Goal: Communication & Community: Answer question/provide support

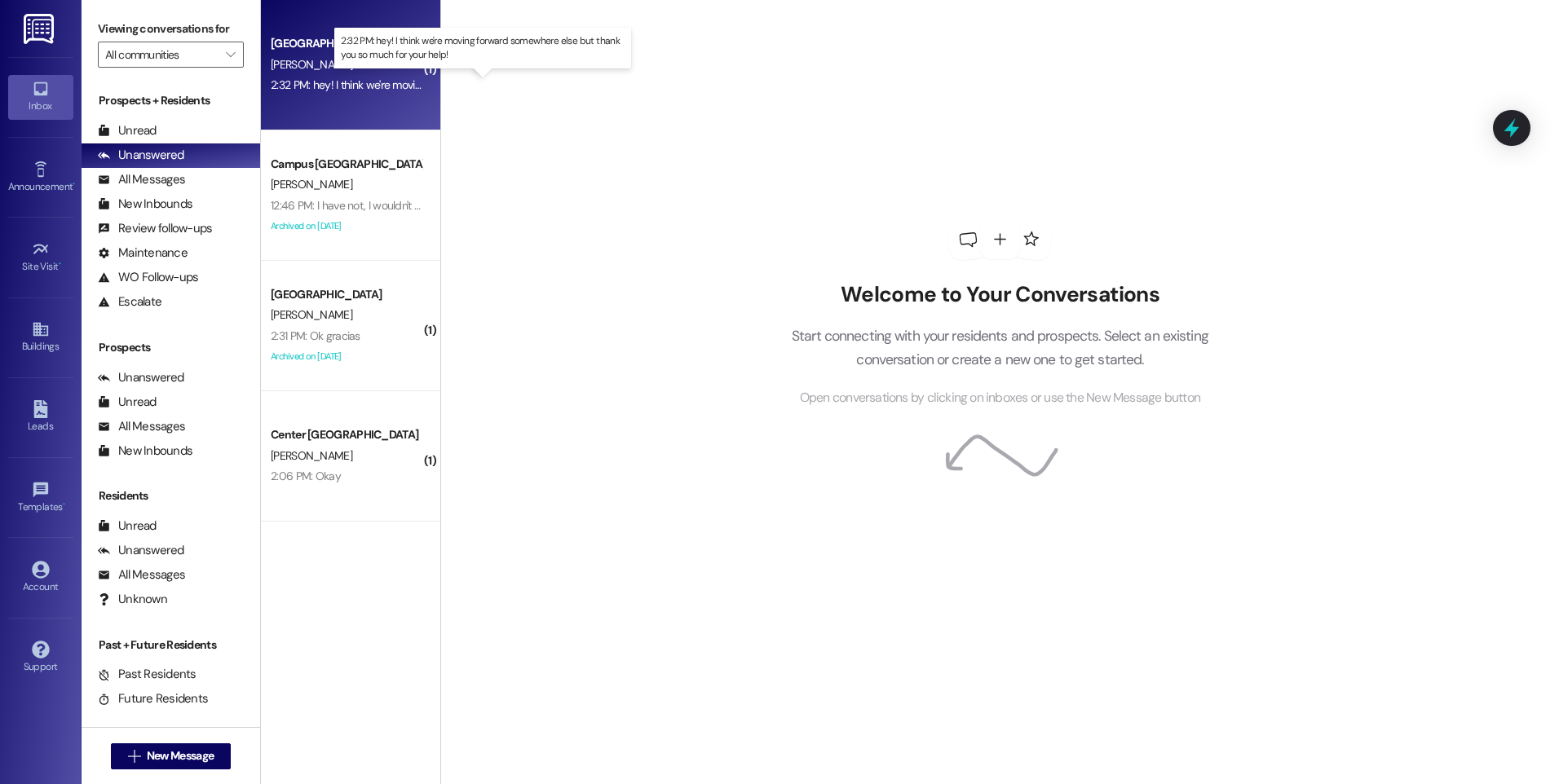
click at [345, 86] on div "2:32 PM: hey! I think we're moving forward somewhere else but thank you so much…" at bounding box center [497, 85] width 452 height 15
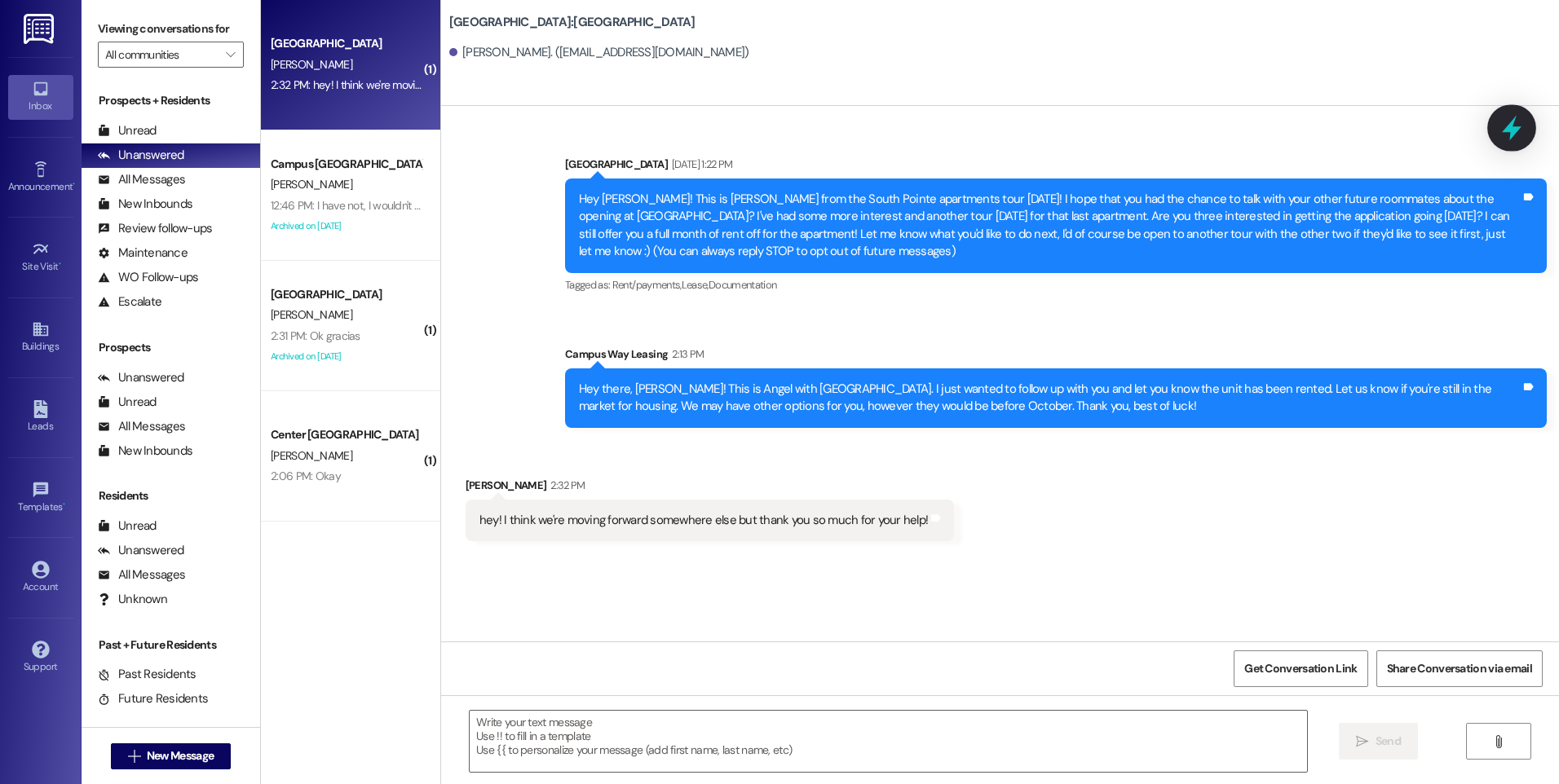
click at [1517, 130] on icon at bounding box center [1511, 128] width 20 height 26
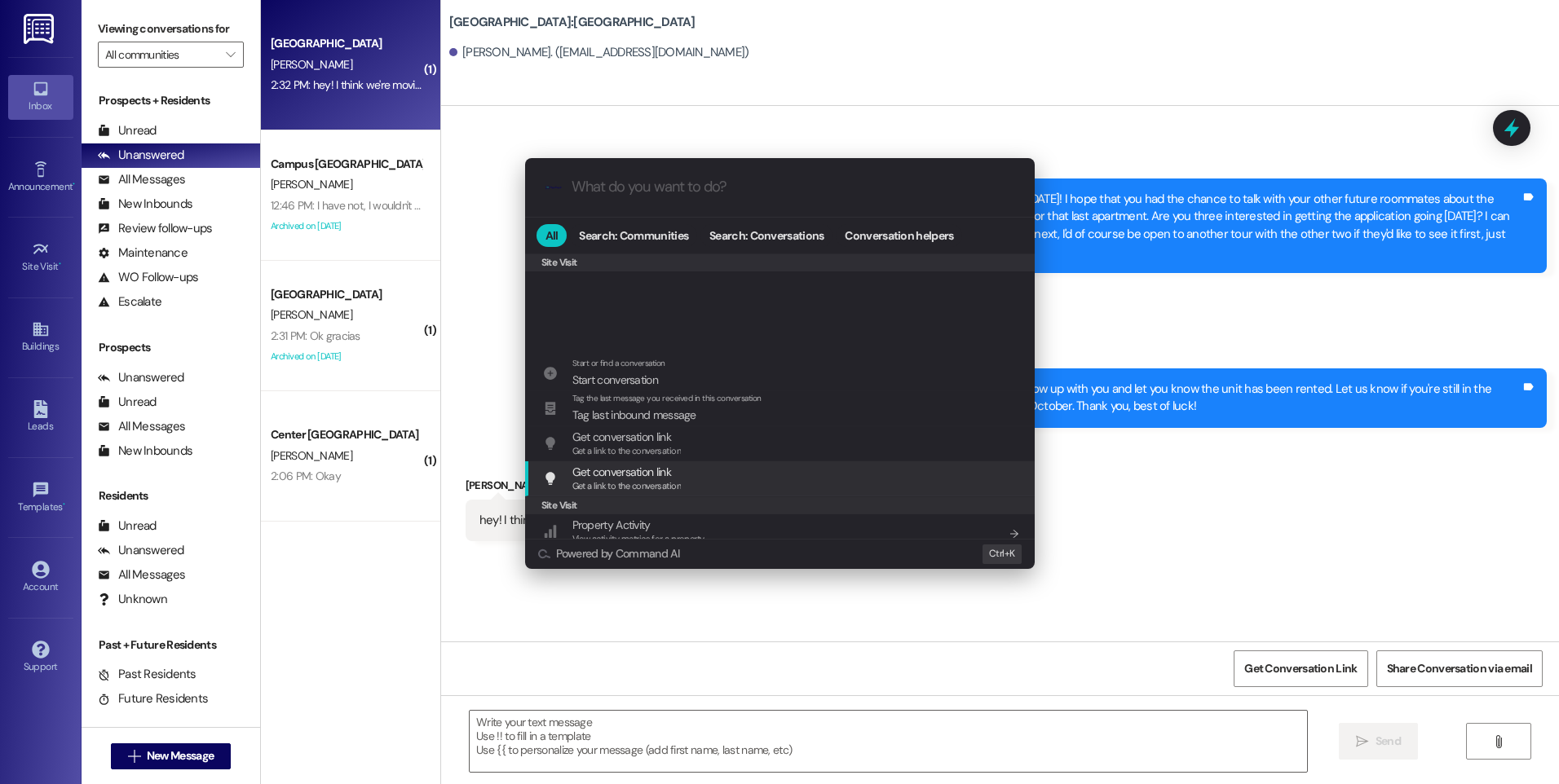
scroll to position [763, 0]
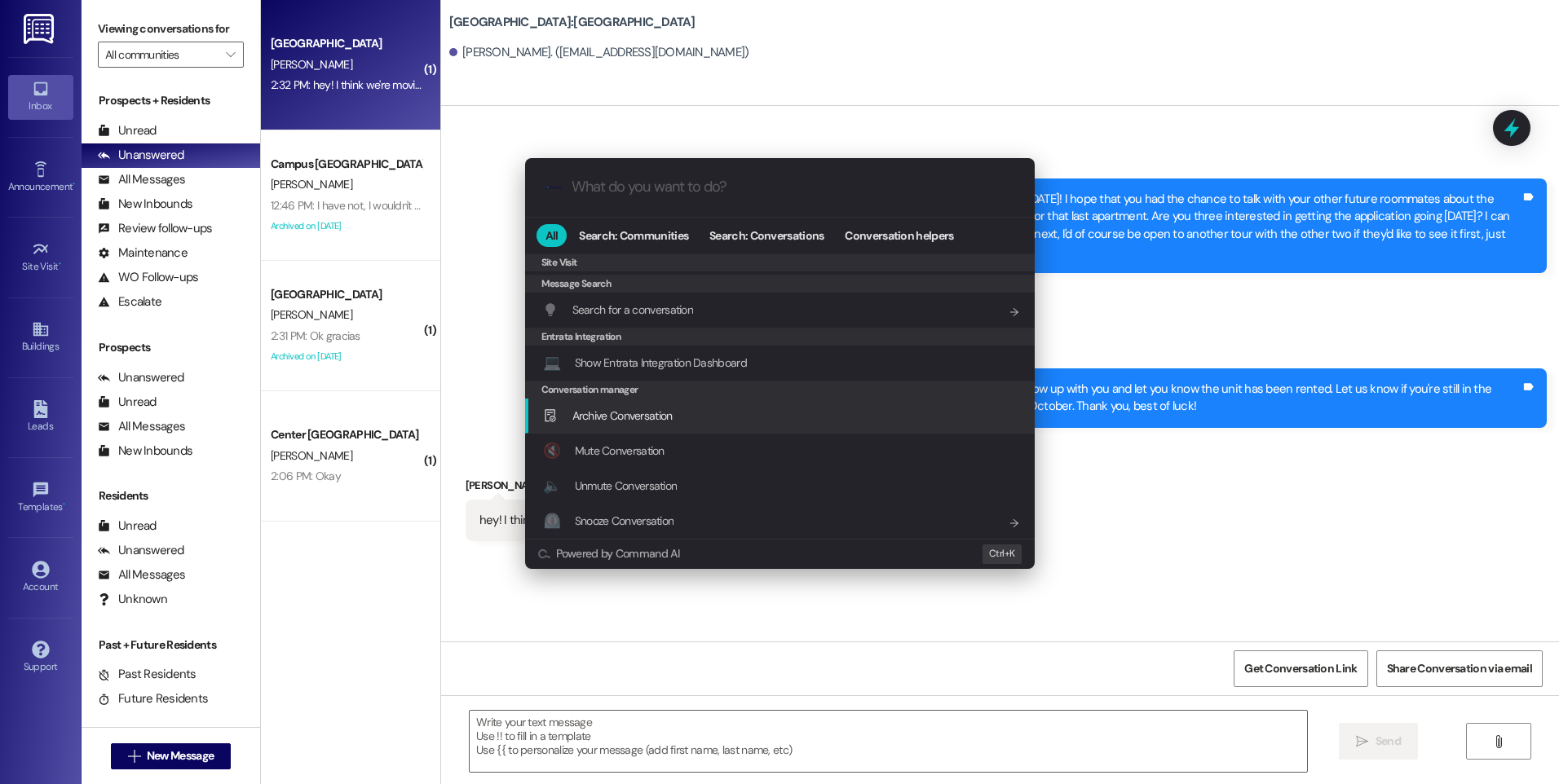
click at [694, 422] on div "Archive Conversation Add shortcut" at bounding box center [781, 415] width 477 height 18
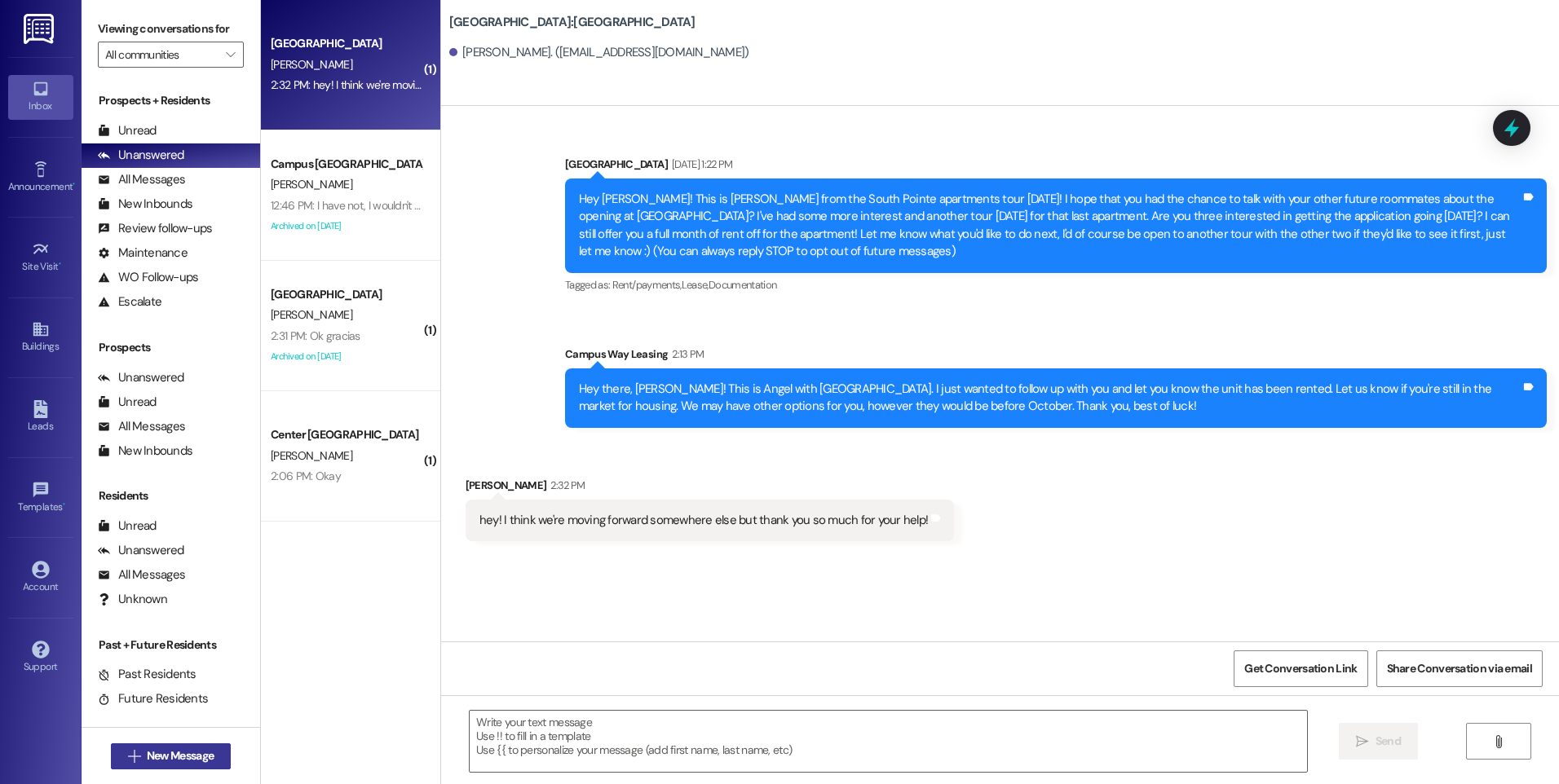
click at [192, 743] on button " New Message" at bounding box center [171, 757] width 121 height 26
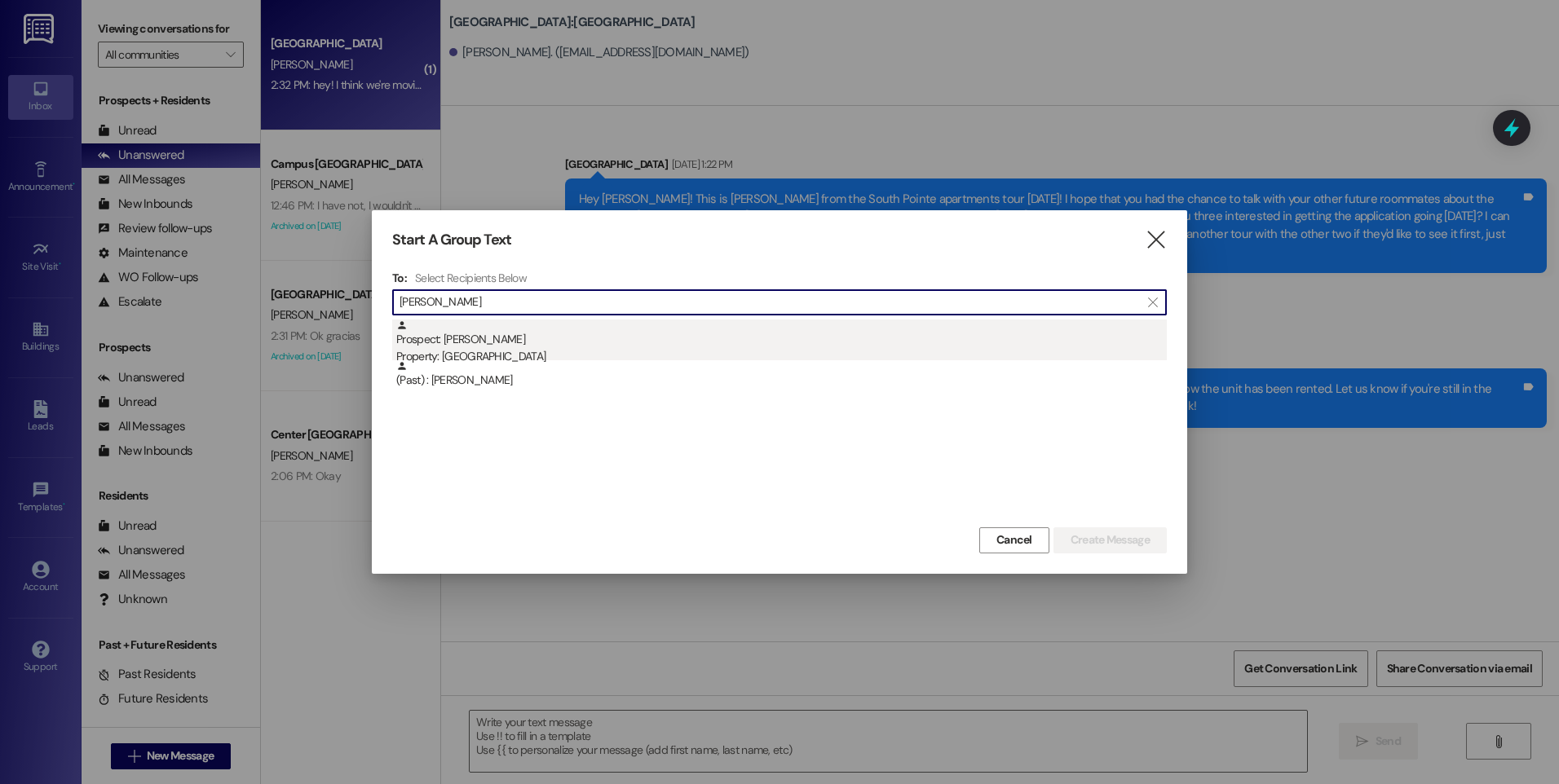
click at [478, 341] on div "Prospect: [PERSON_NAME] Property: [GEOGRAPHIC_DATA]" at bounding box center [781, 342] width 770 height 46
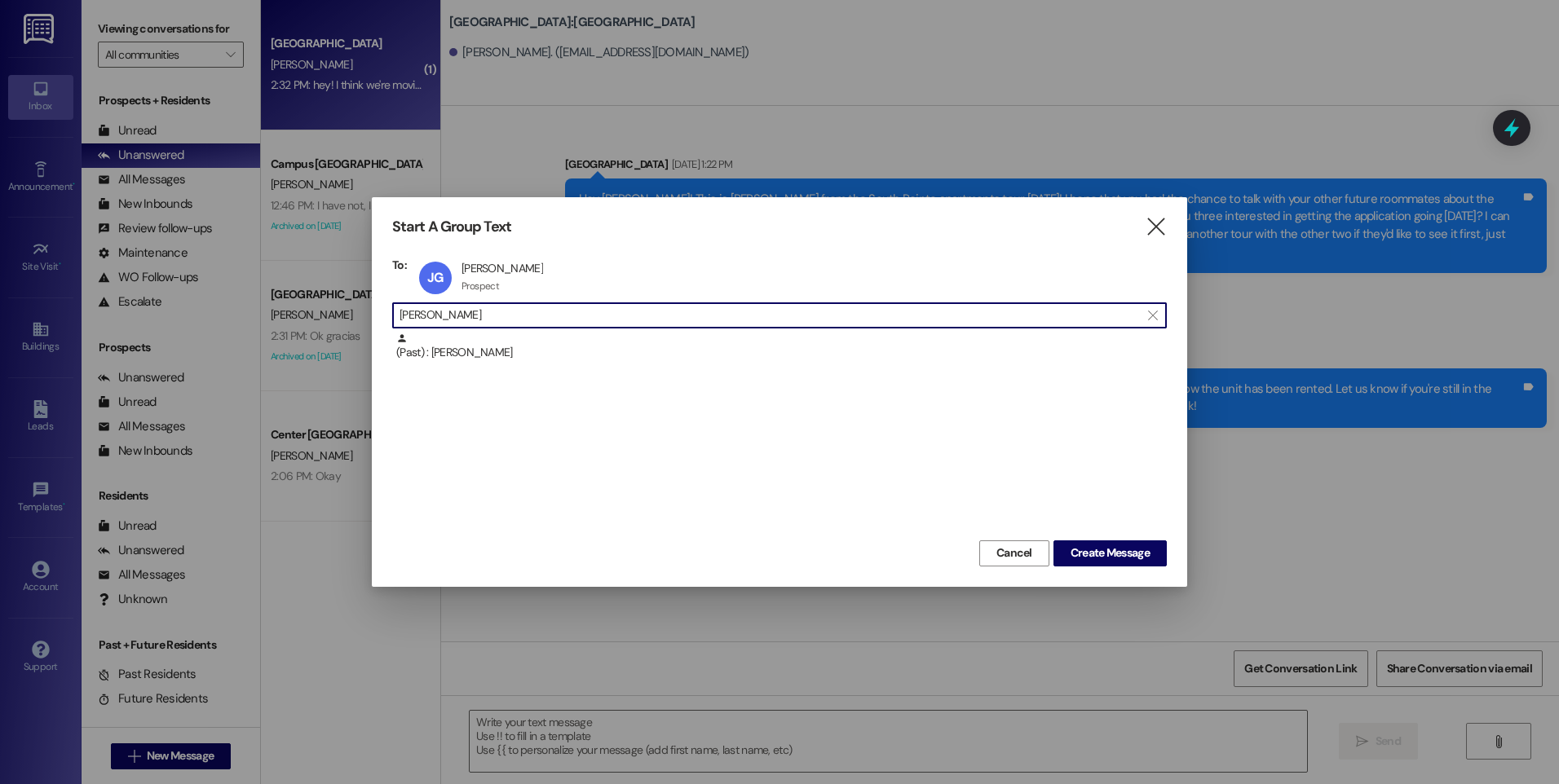
click at [450, 320] on input "[PERSON_NAME]" at bounding box center [769, 315] width 740 height 23
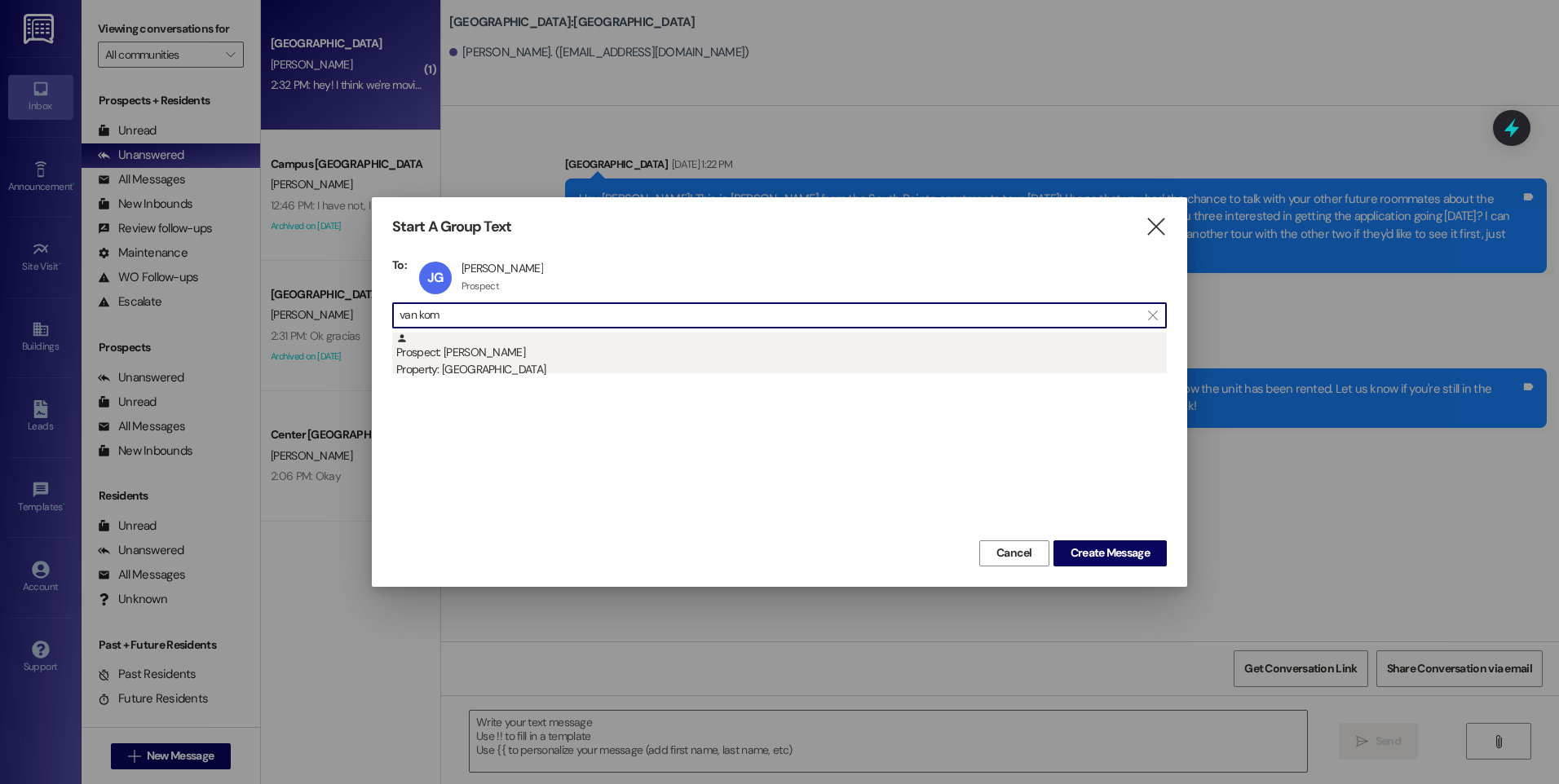
type input "van kom"
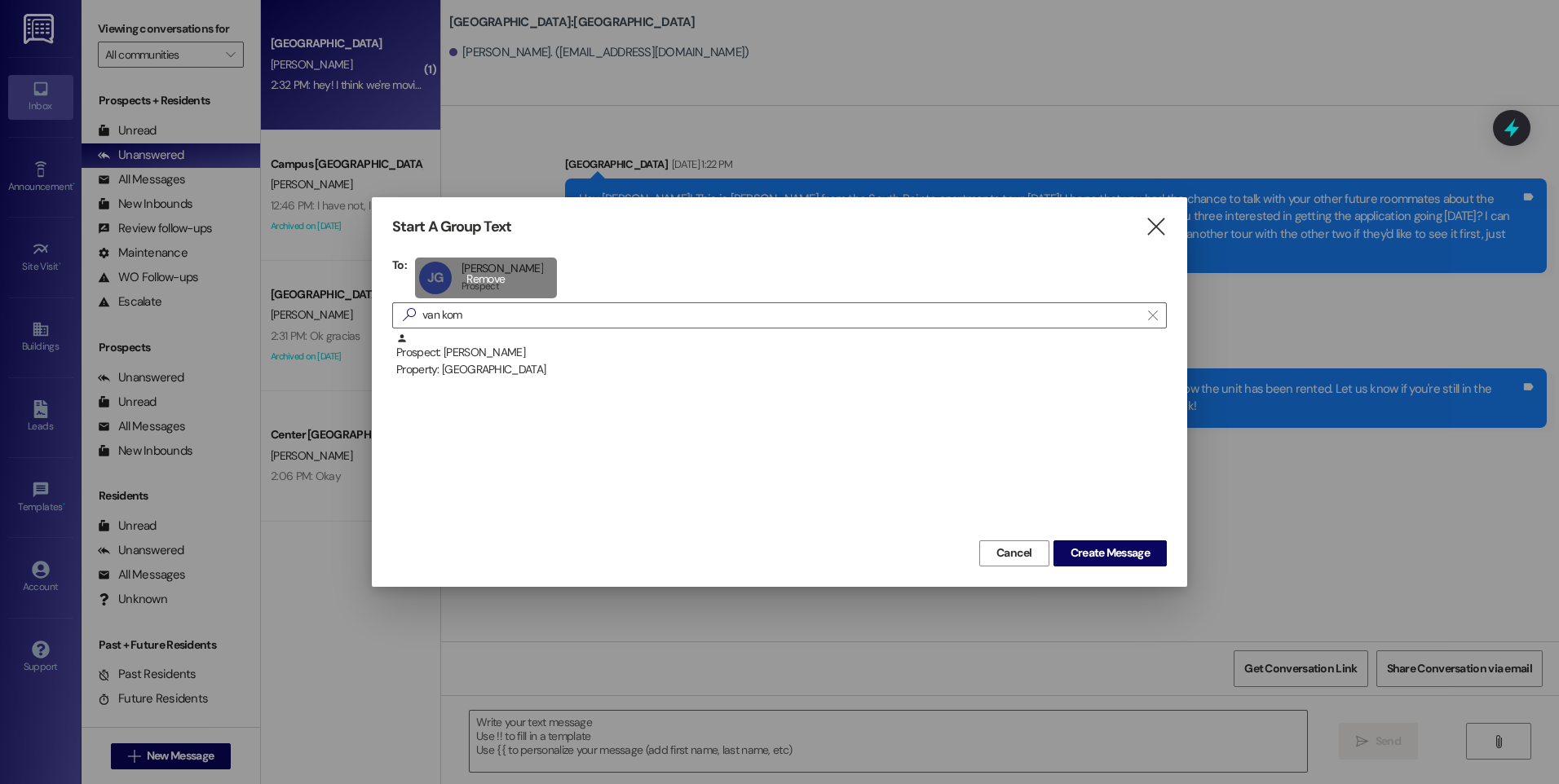
drag, startPoint x: 481, startPoint y: 354, endPoint x: 492, endPoint y: 353, distance: 11.0
click at [481, 354] on div "Prospect: [PERSON_NAME] Property: [GEOGRAPHIC_DATA]" at bounding box center [781, 356] width 770 height 46
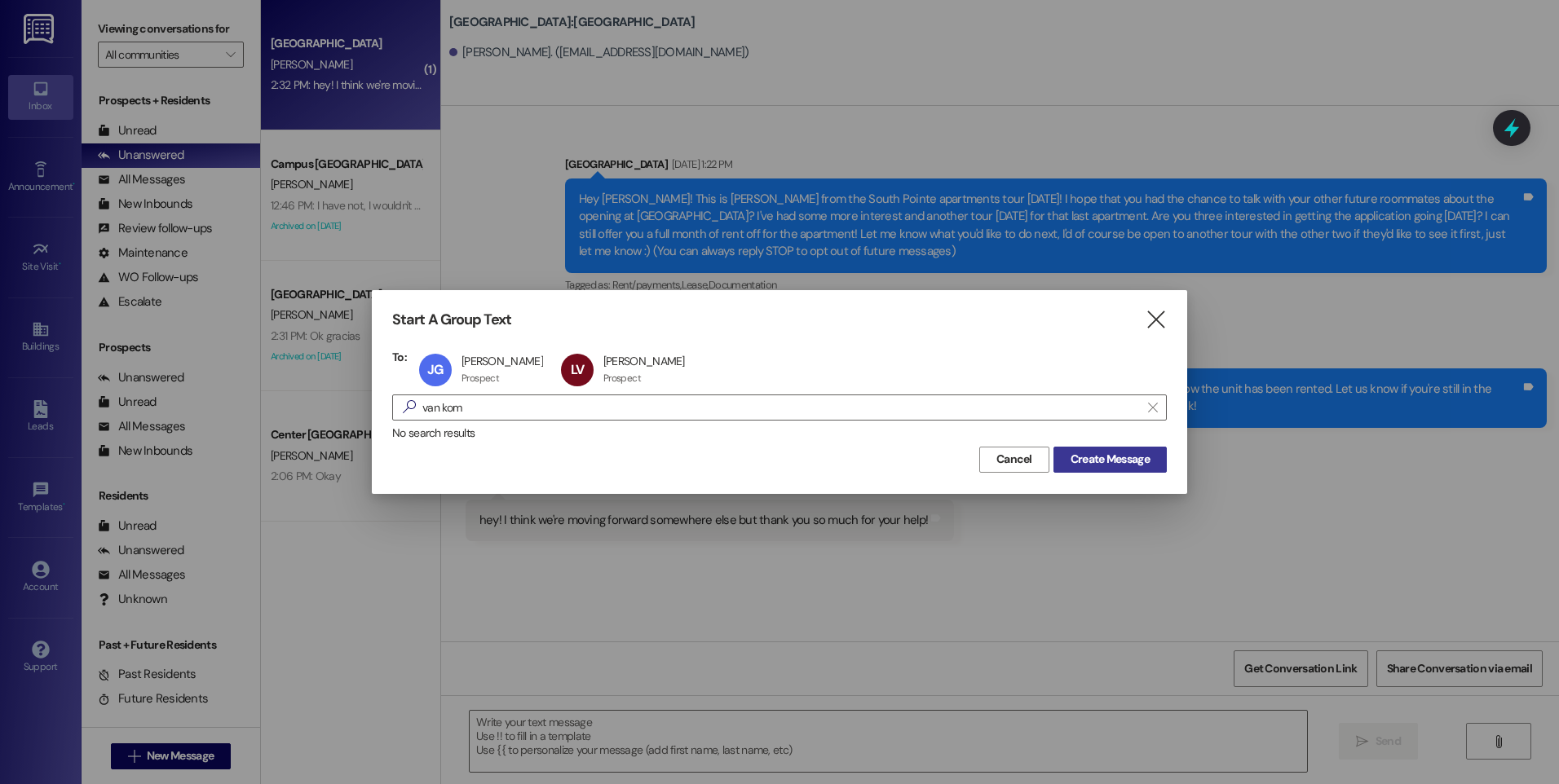
click at [1131, 469] on button "Create Message" at bounding box center [1110, 460] width 114 height 26
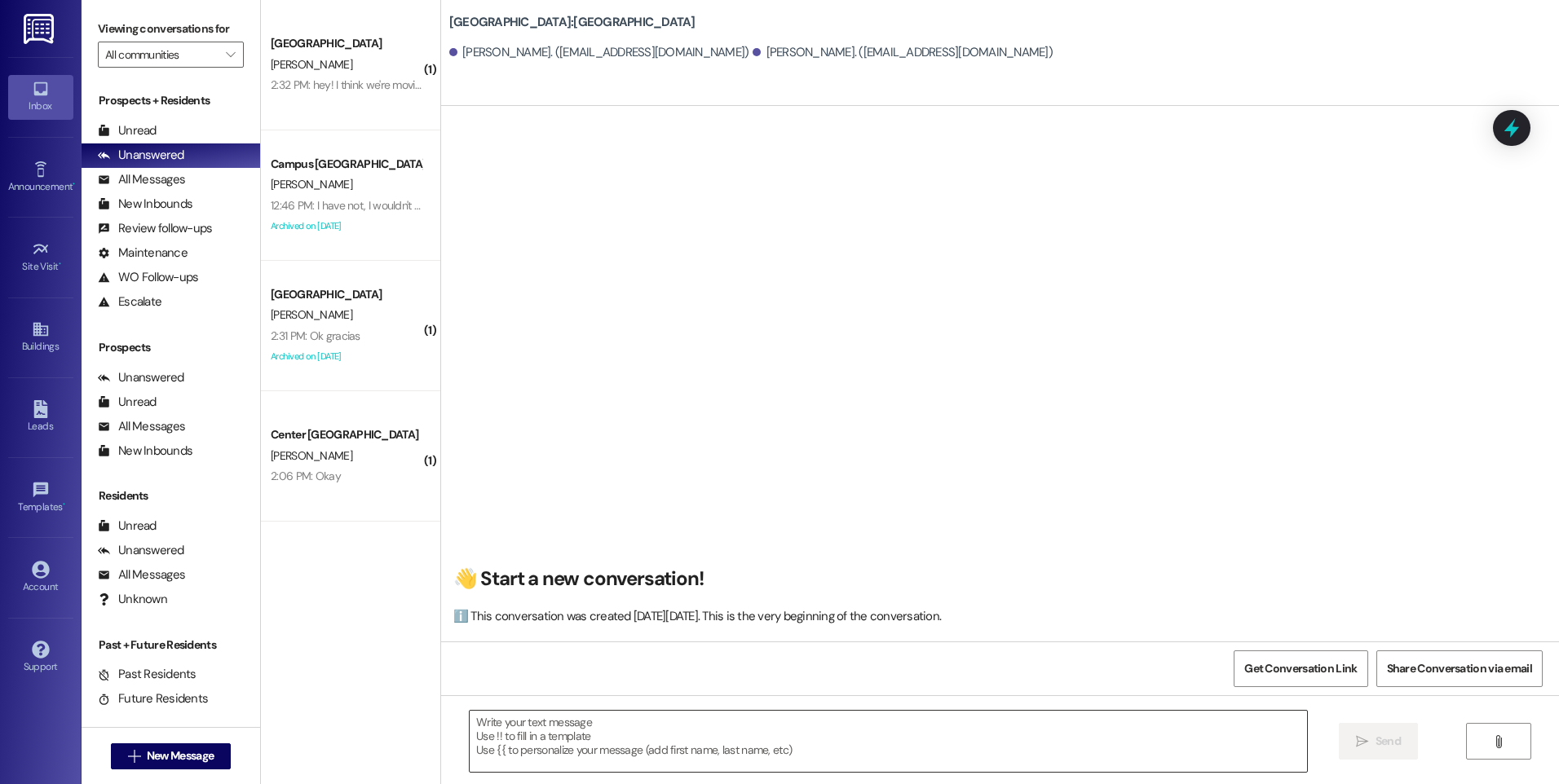
click at [876, 734] on textarea at bounding box center [887, 740] width 836 height 61
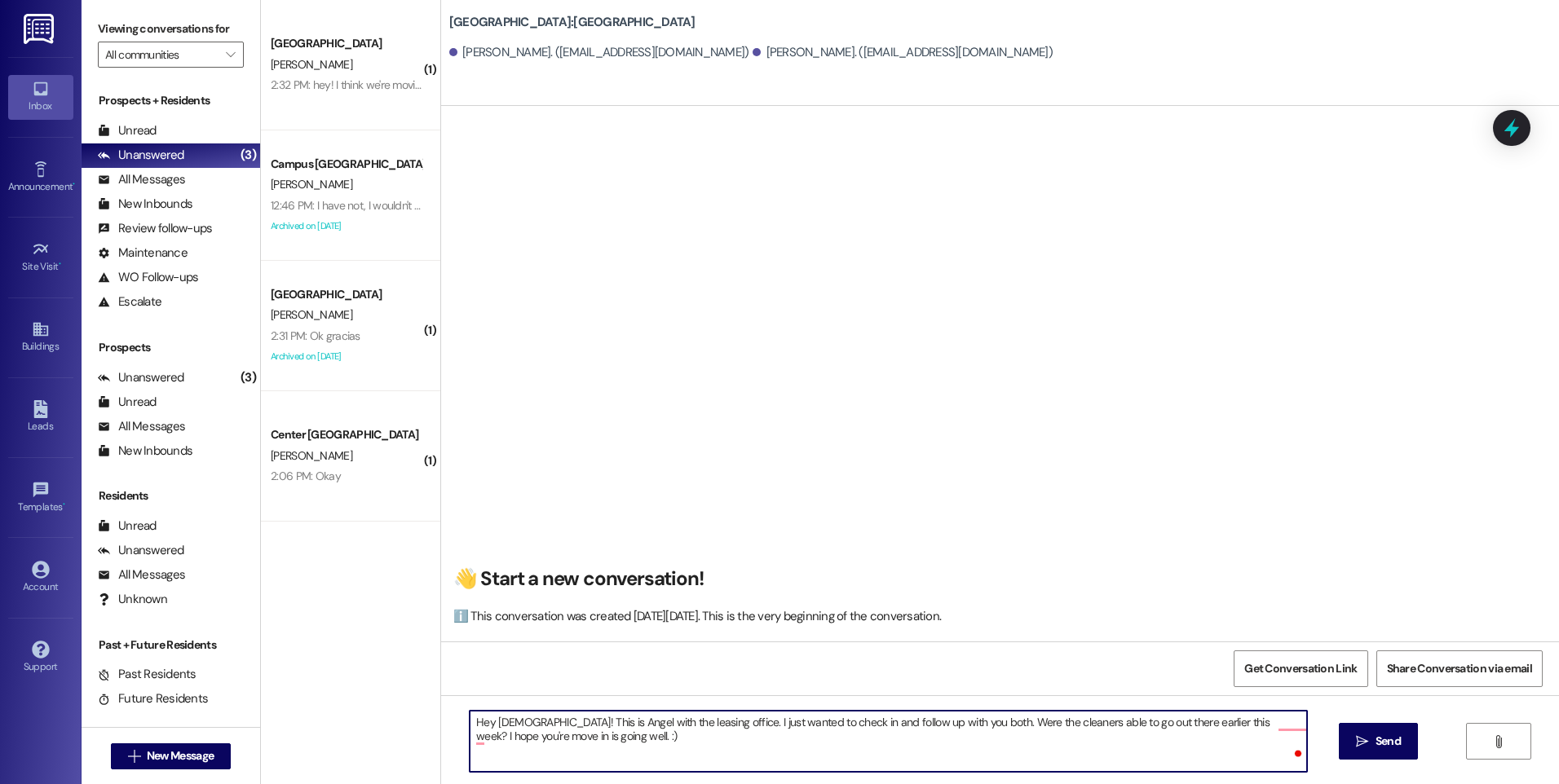
type textarea "Hey [DEMOGRAPHIC_DATA]! This is Angel with the leasing office. I just wanted to…"
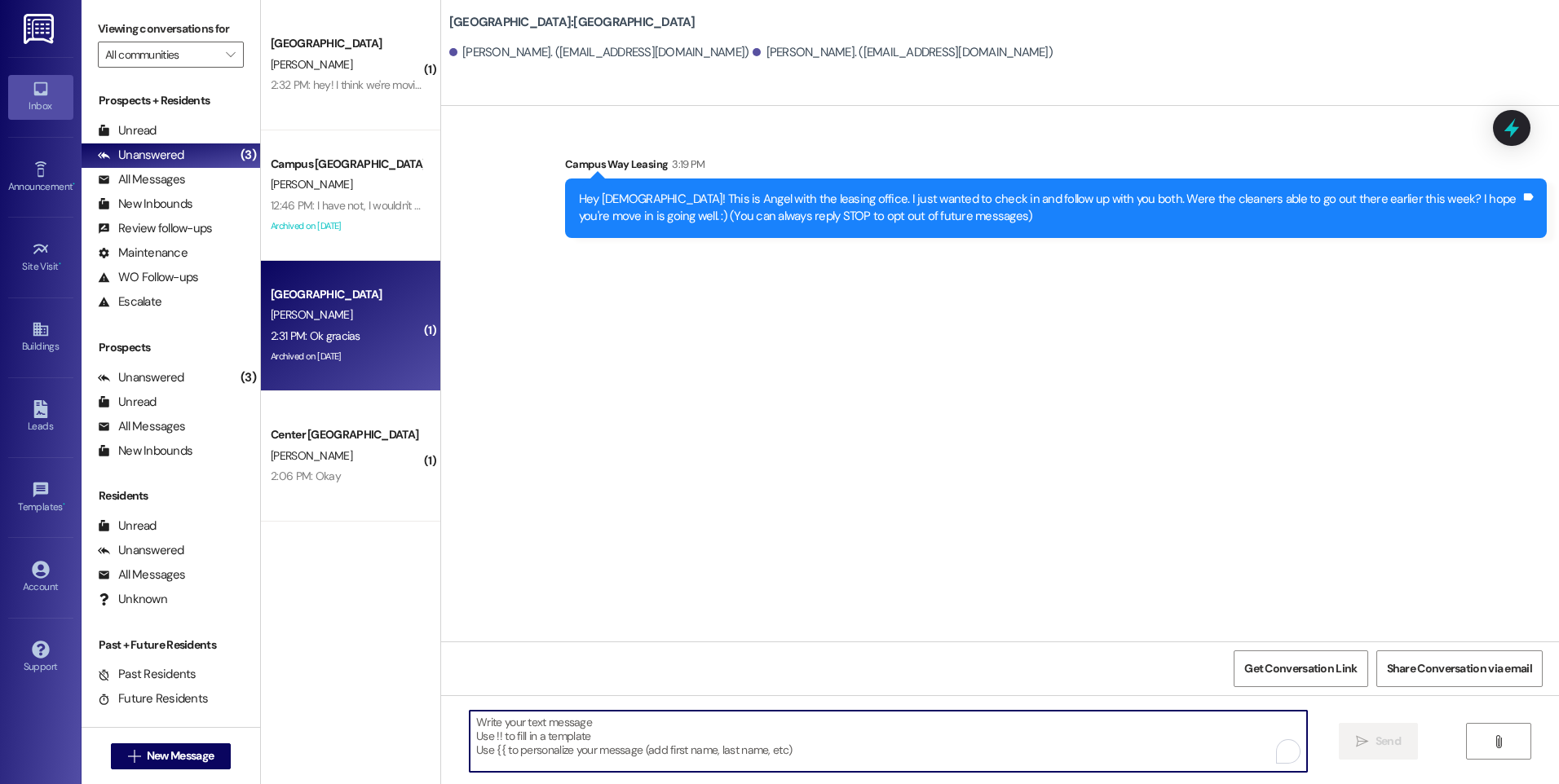
click at [344, 326] on div "2:31 PM: Ok gracias 2:31 PM: Ok gracias" at bounding box center [345, 337] width 154 height 21
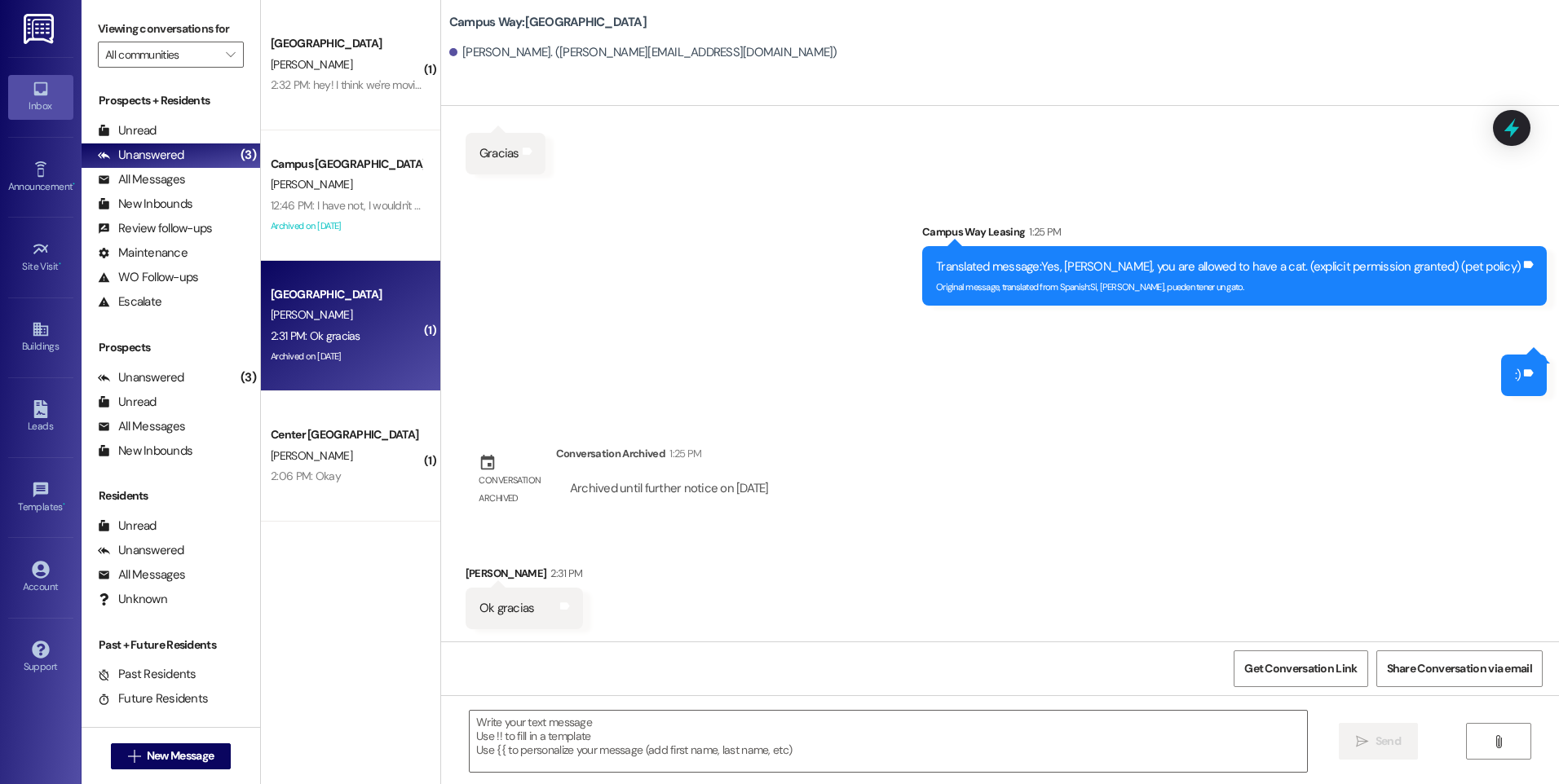
scroll to position [2600, 0]
click at [1510, 132] on icon at bounding box center [1511, 128] width 27 height 27
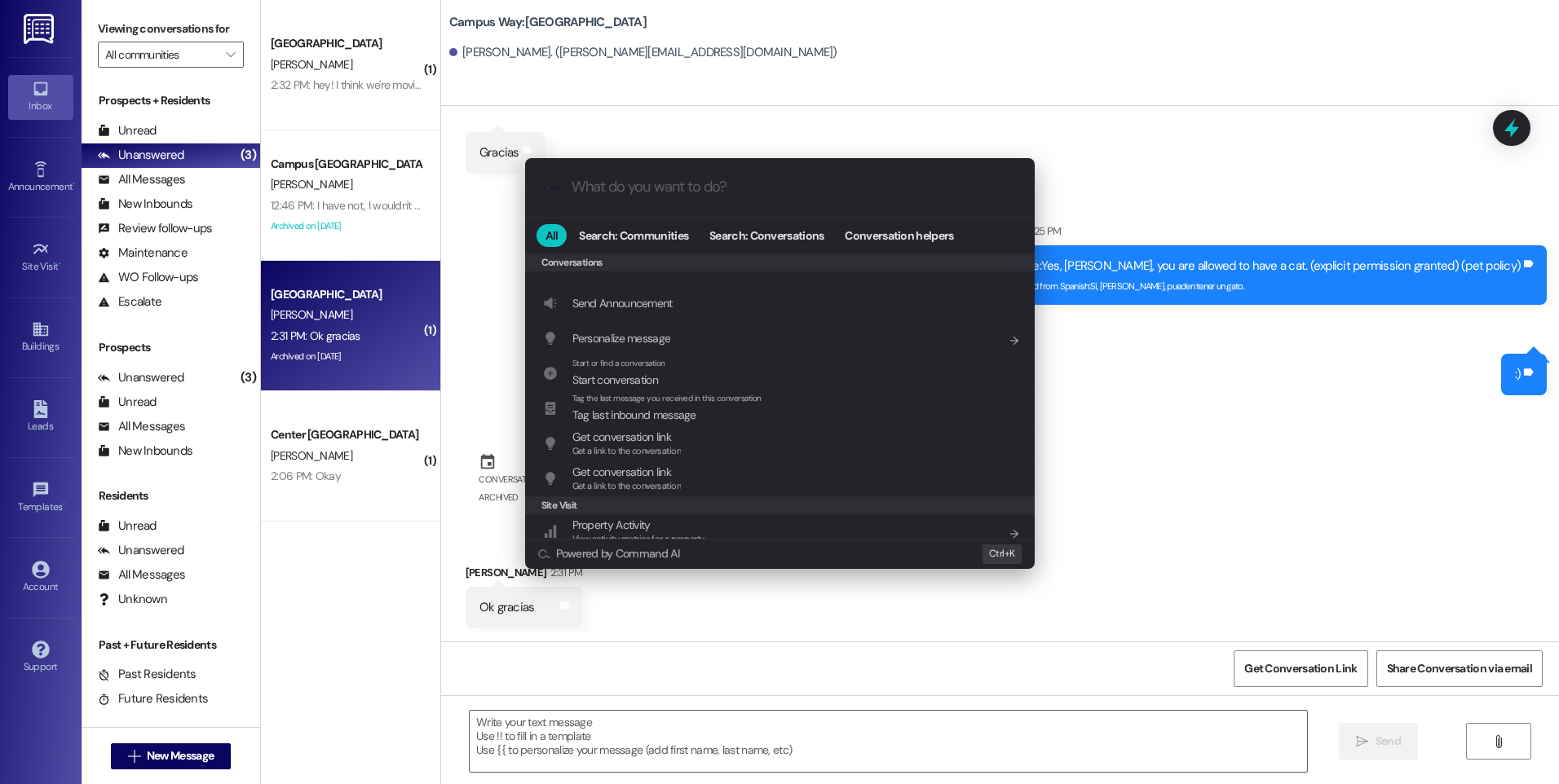
scroll to position [710, 0]
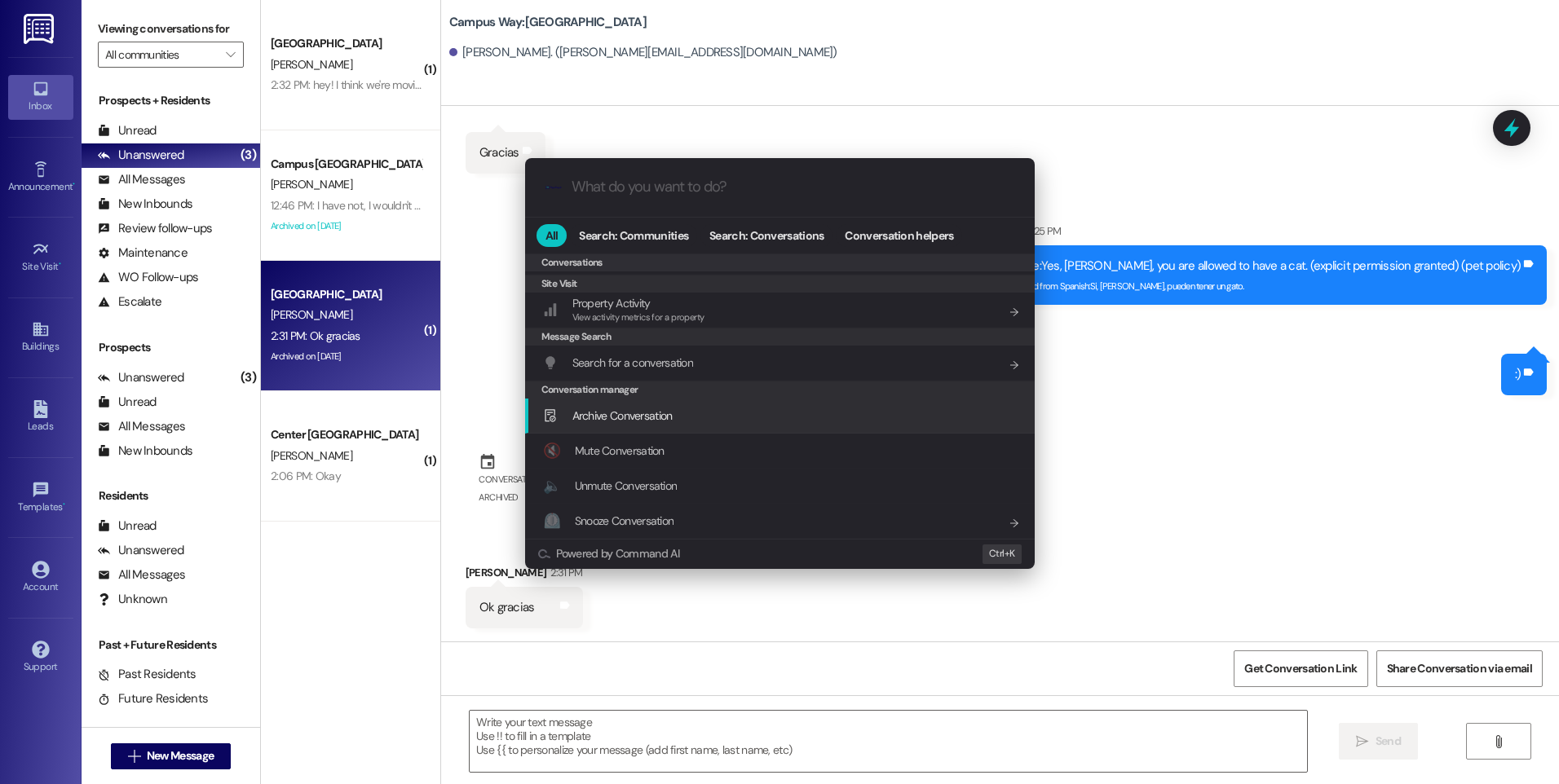
click at [626, 422] on span "Archive Conversation" at bounding box center [622, 416] width 100 height 15
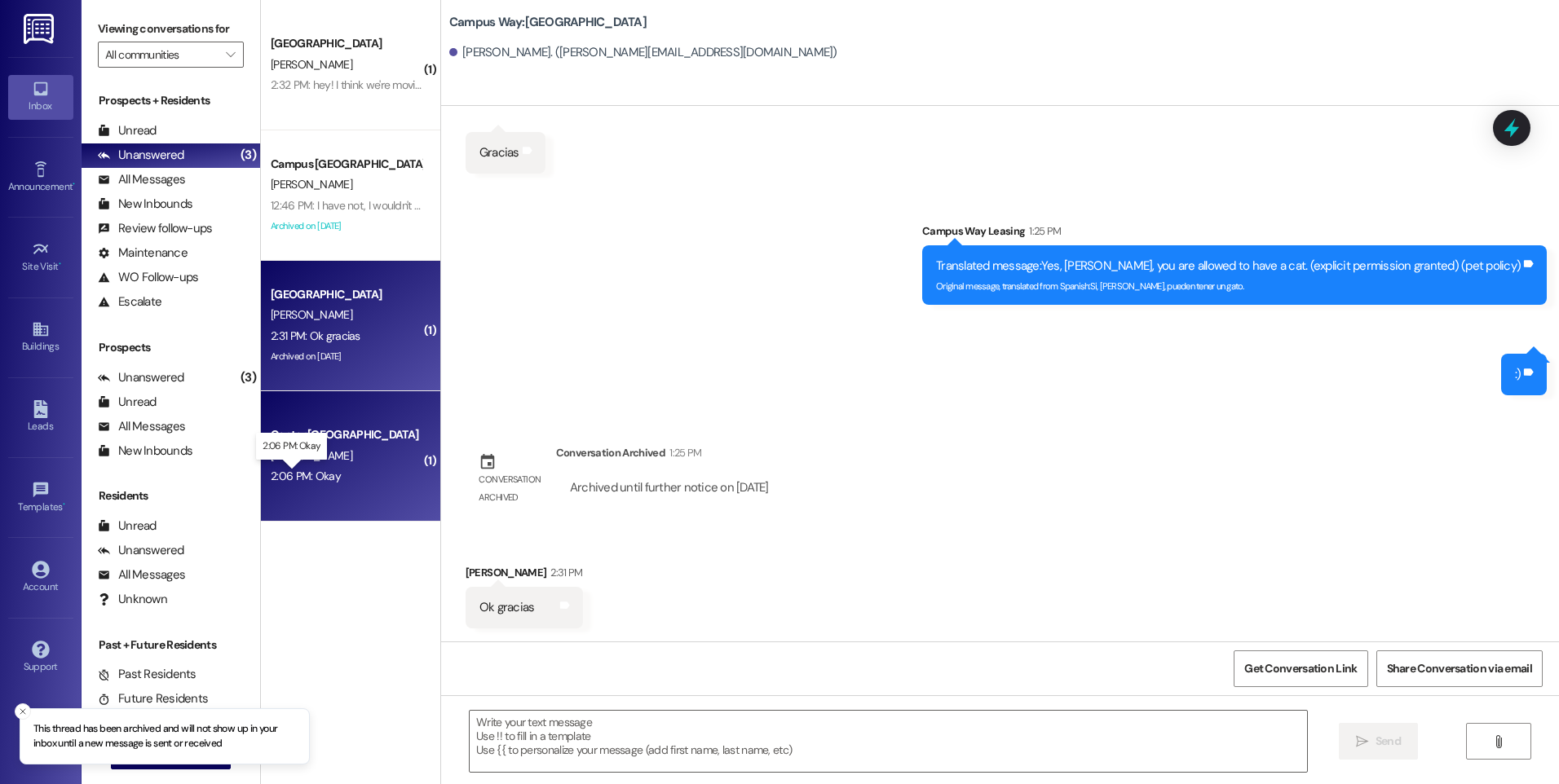
click at [298, 474] on div "2:06 PM: Okay 2:06 PM: Okay" at bounding box center [306, 477] width 70 height 15
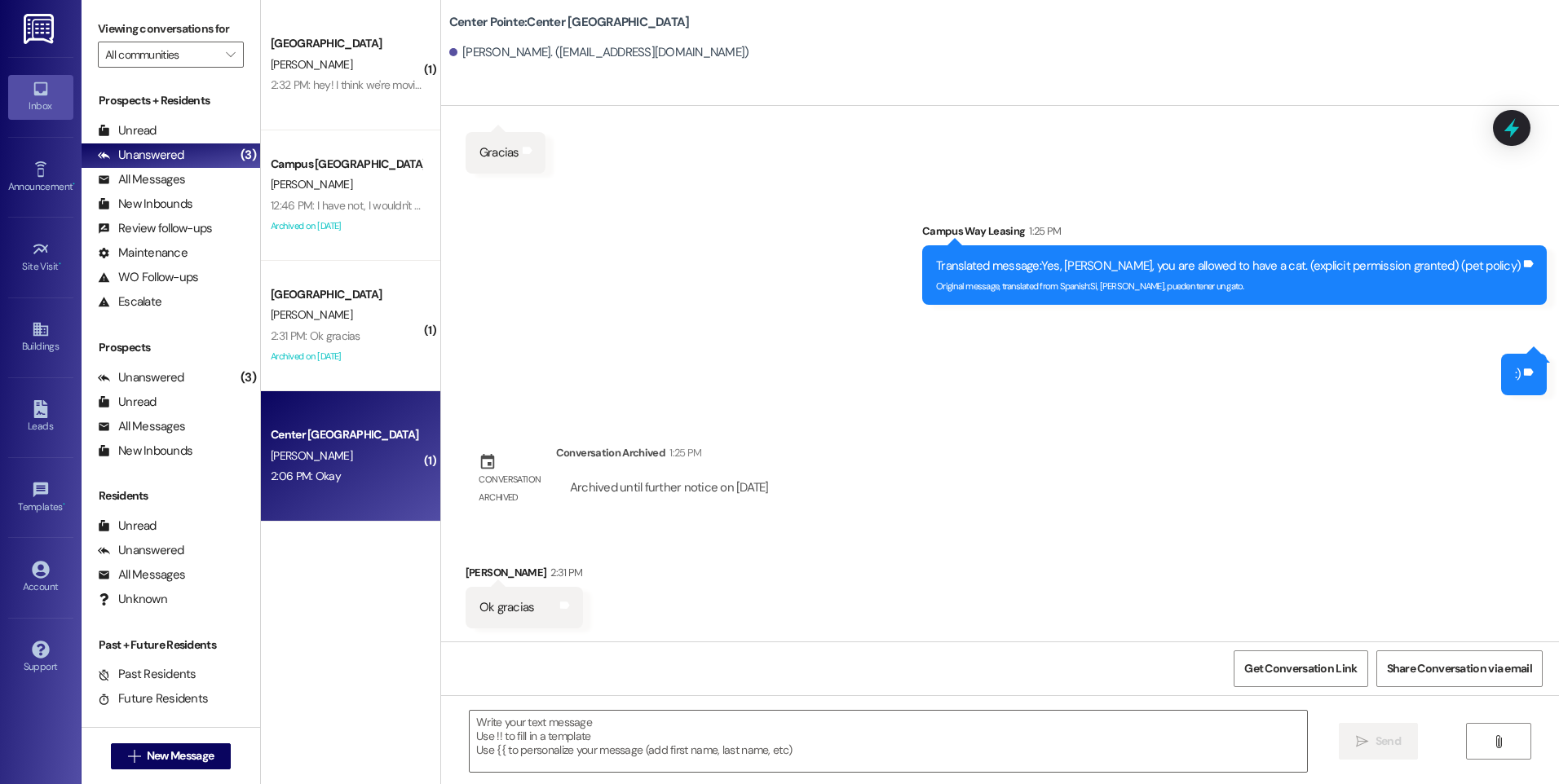
scroll to position [59, 0]
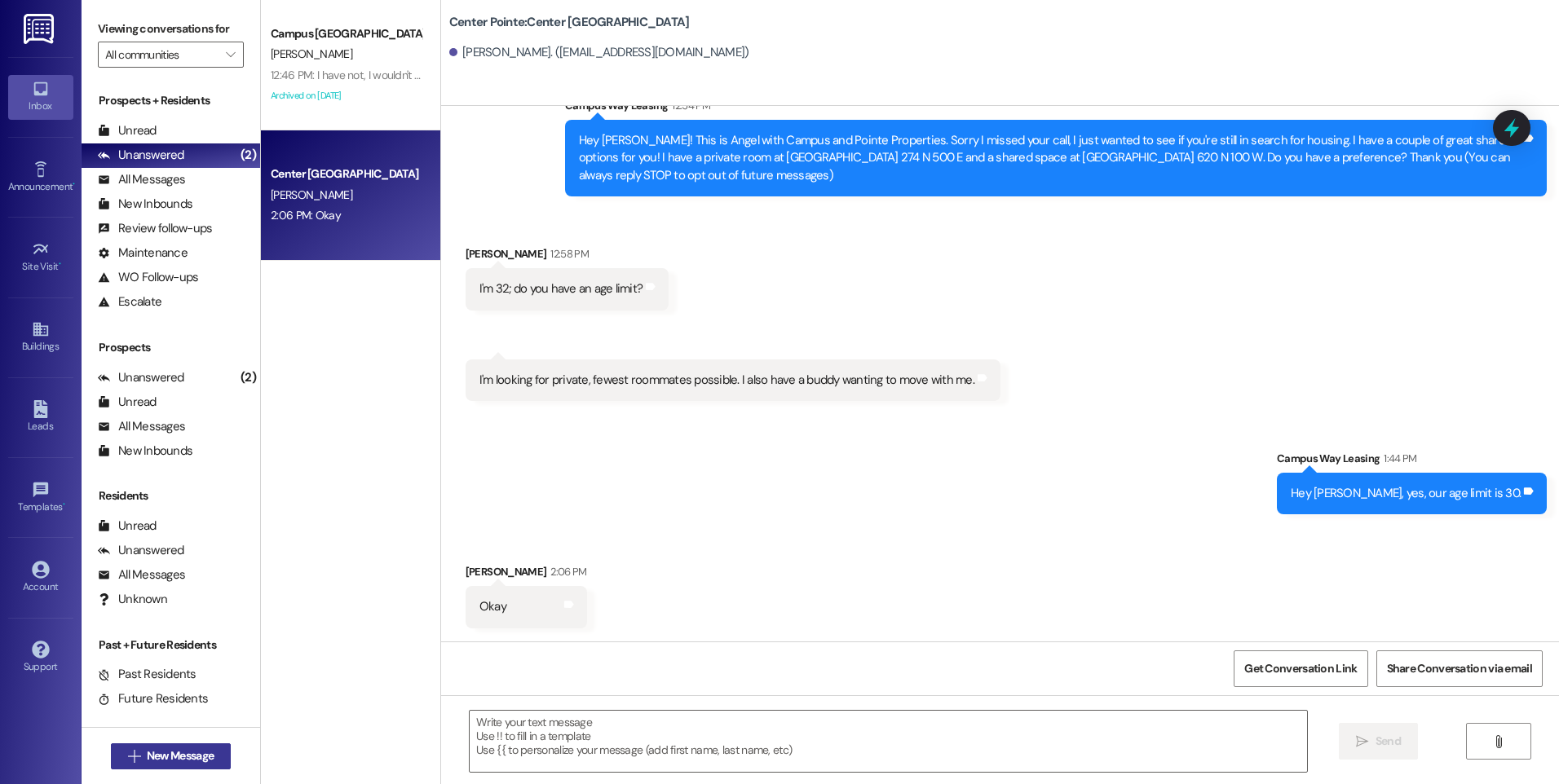
click at [171, 743] on button " New Message" at bounding box center [171, 757] width 121 height 26
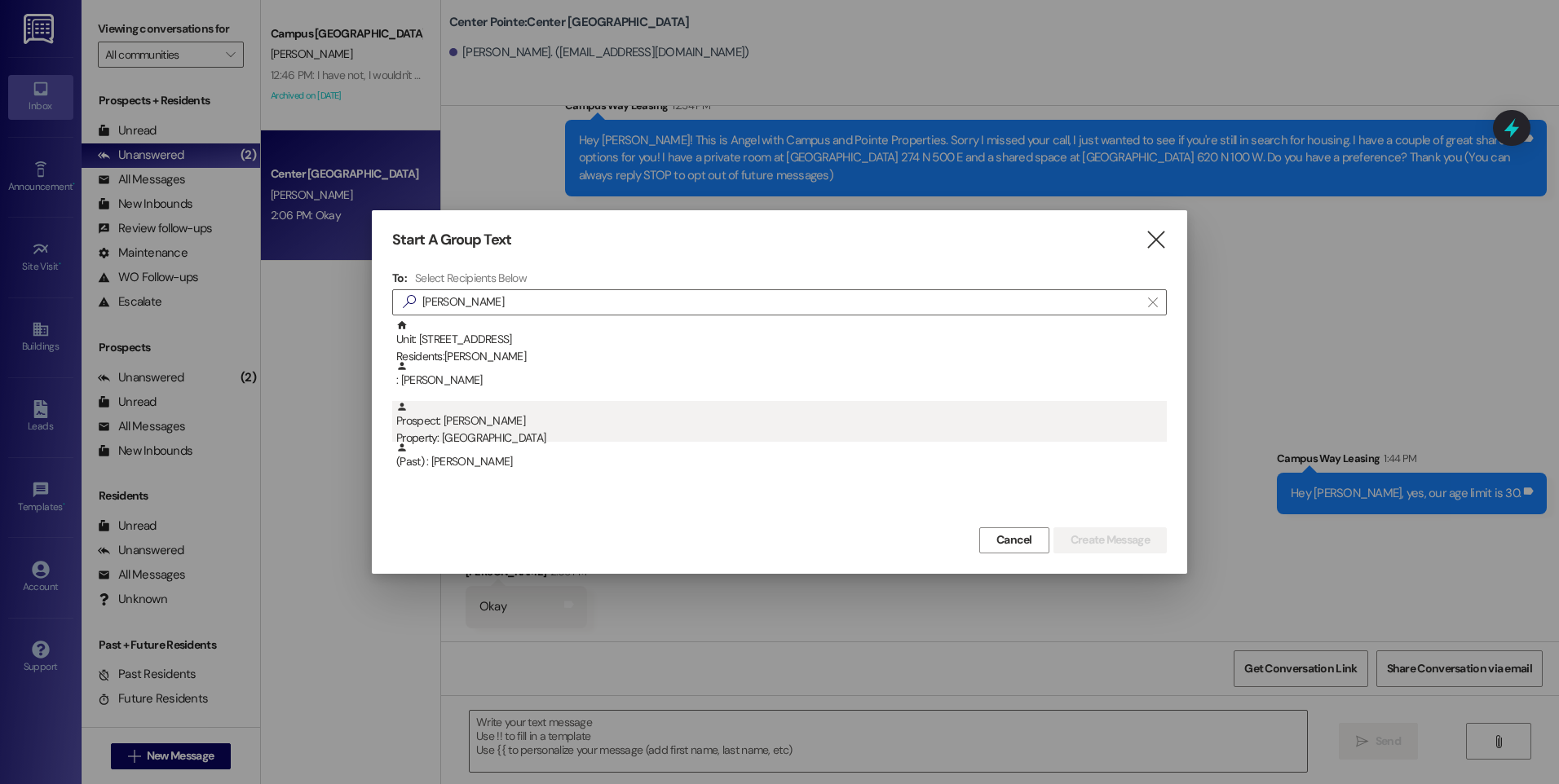
click at [551, 418] on div "Prospect: [PERSON_NAME] Property: [GEOGRAPHIC_DATA]" at bounding box center [781, 424] width 770 height 46
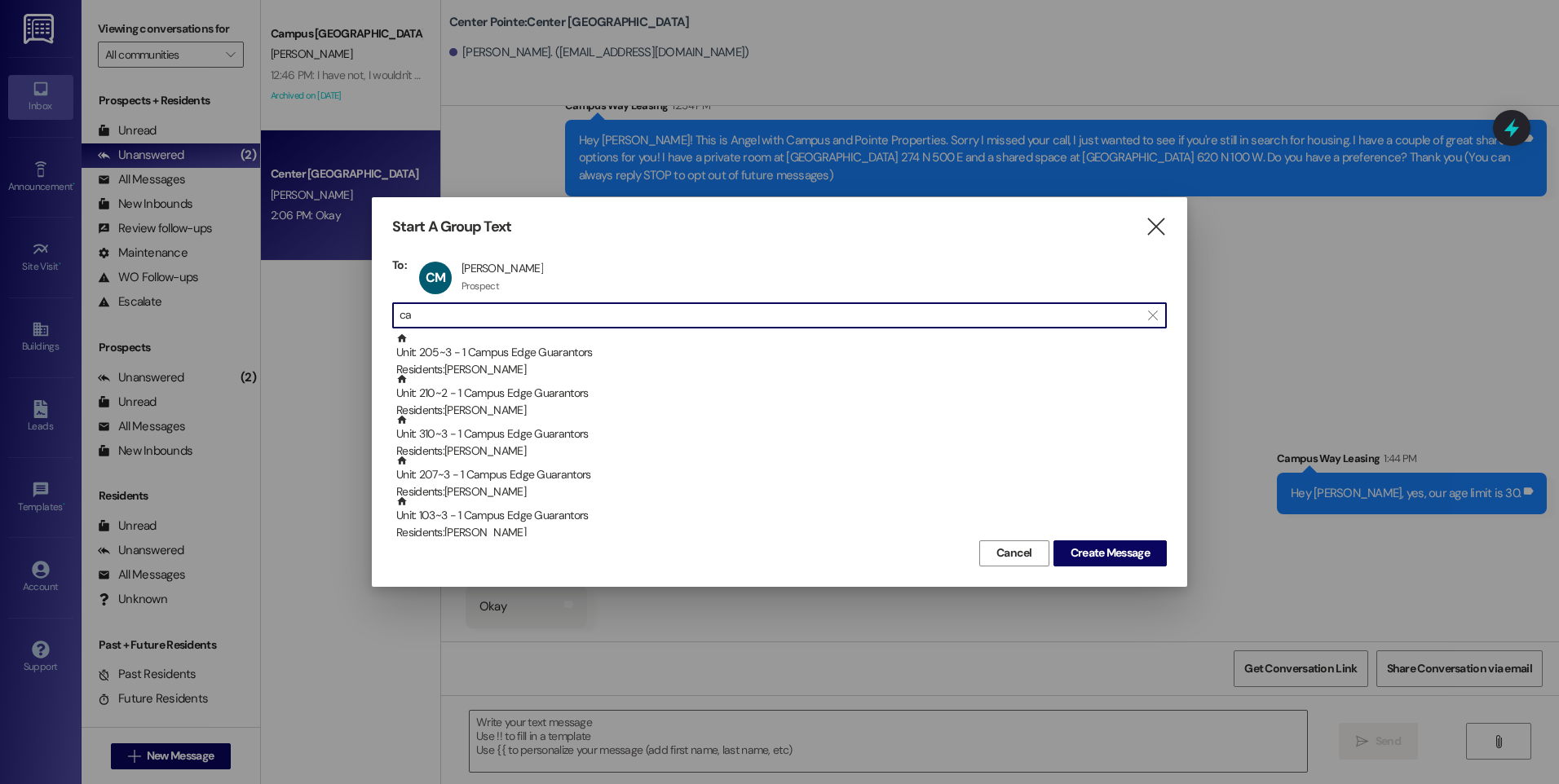
type input "c"
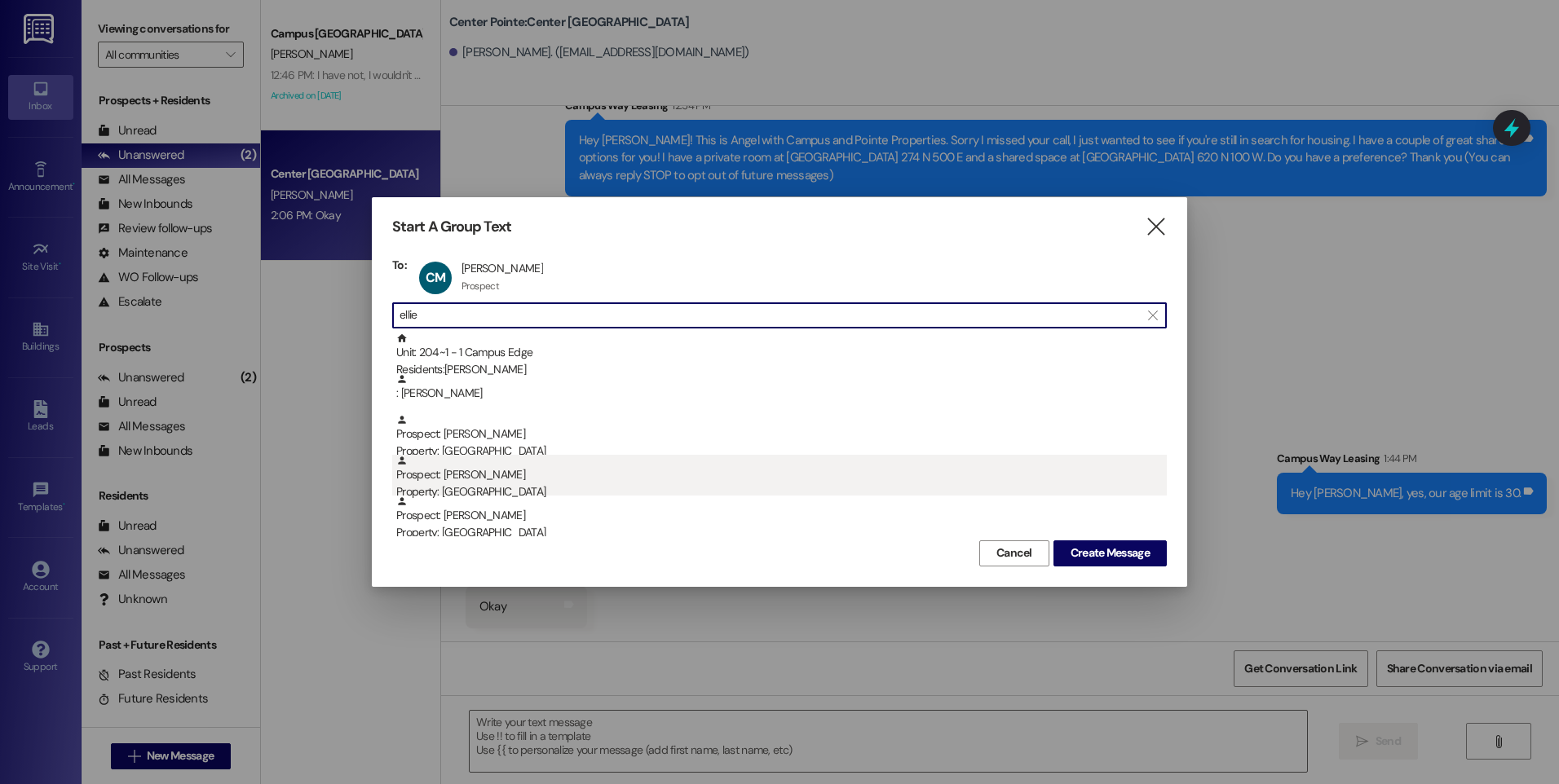
type input "ellie"
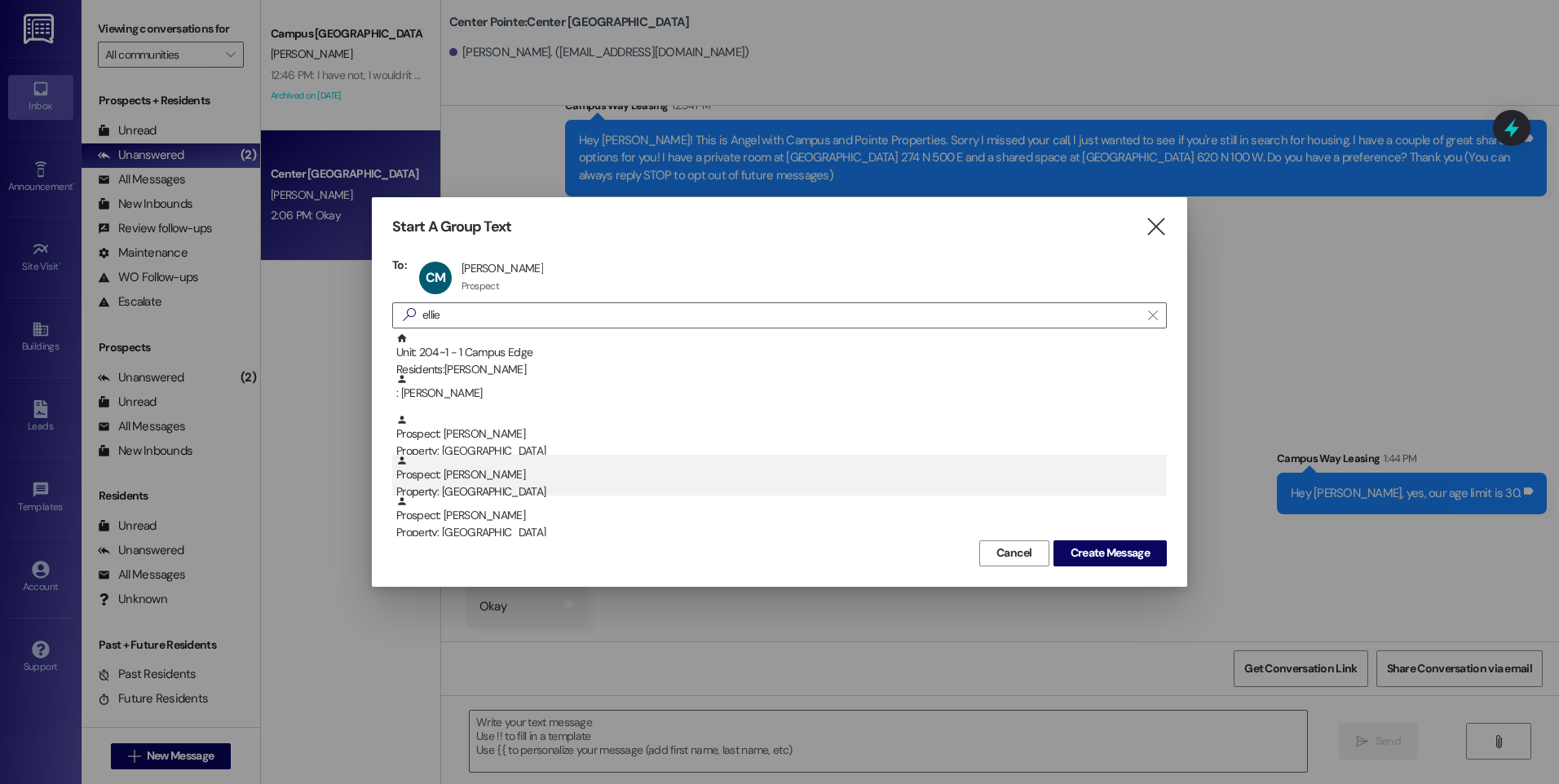
click at [492, 488] on div "Property: [GEOGRAPHIC_DATA]" at bounding box center [781, 492] width 770 height 17
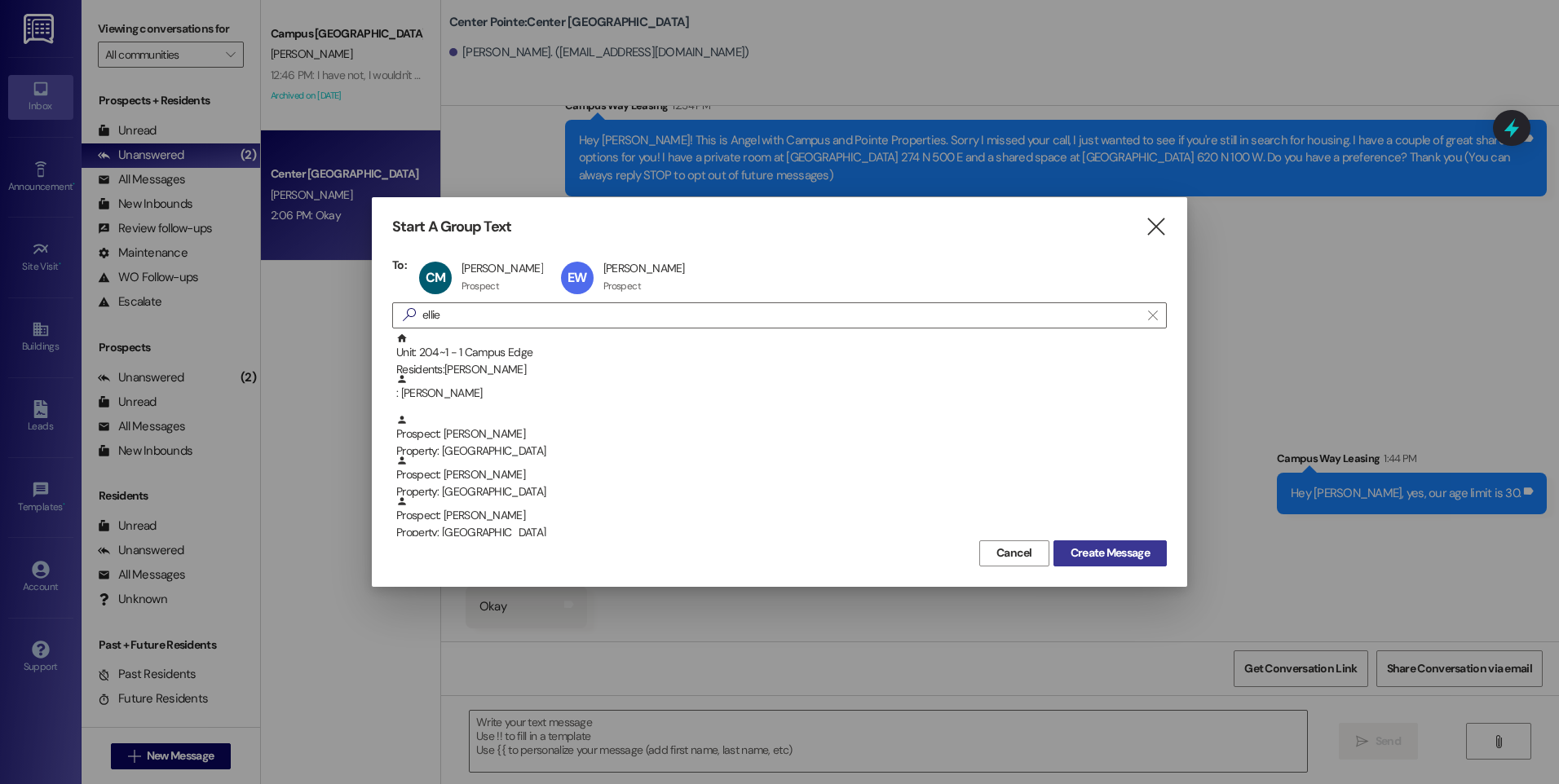
click at [1096, 566] on button "Create Message" at bounding box center [1110, 553] width 114 height 26
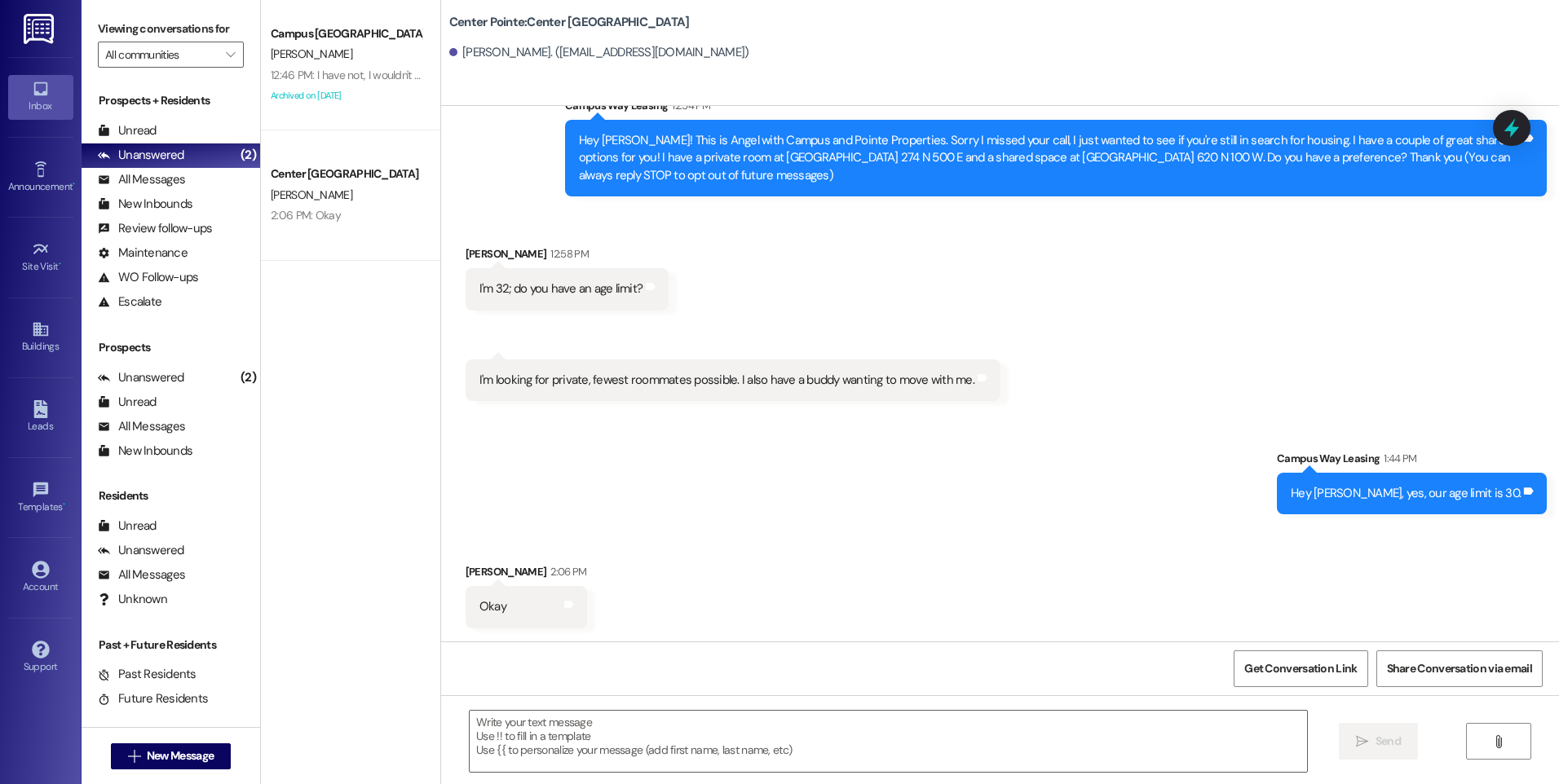
scroll to position [0, 0]
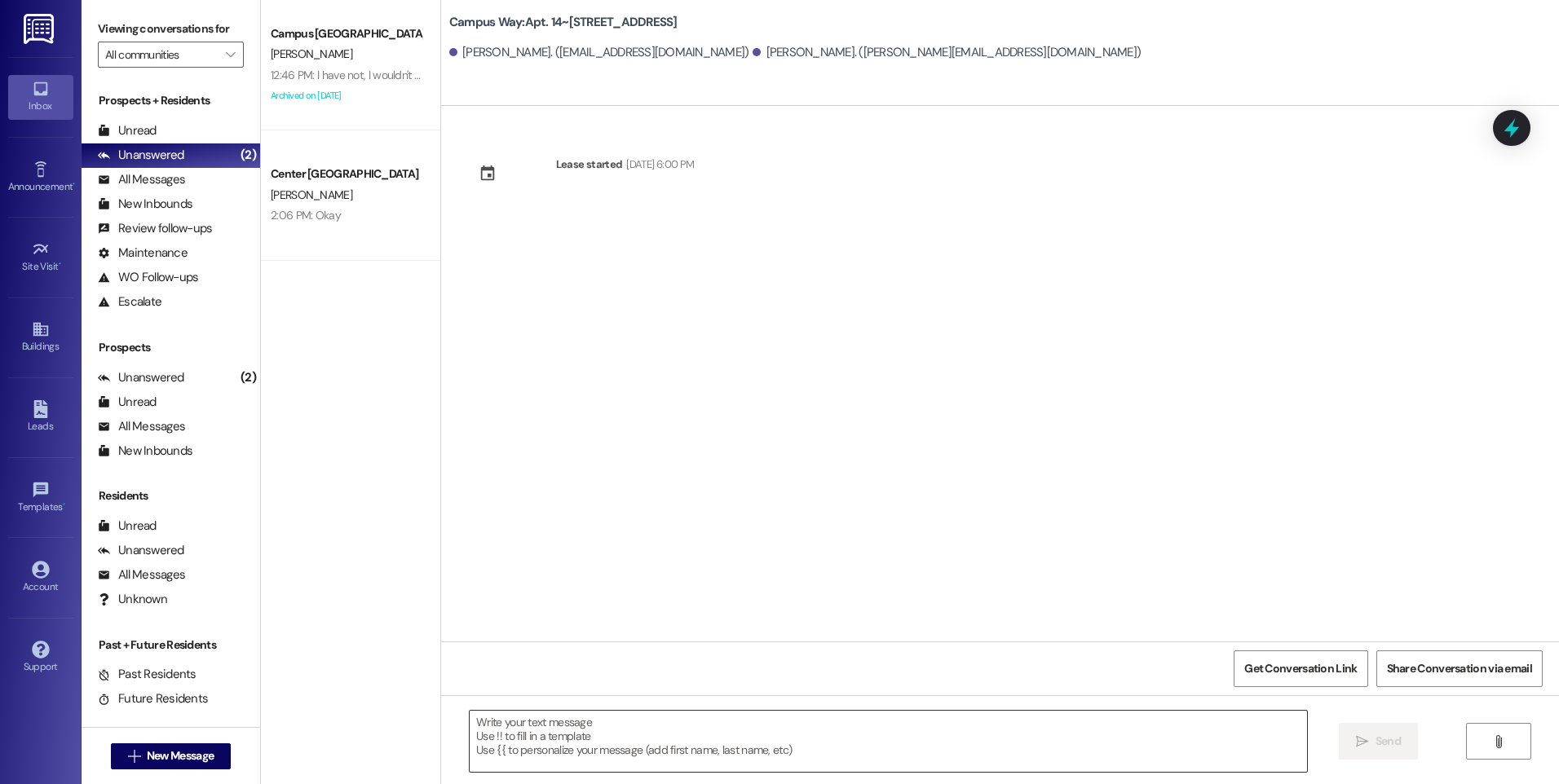
click at [895, 723] on textarea at bounding box center [887, 740] width 836 height 61
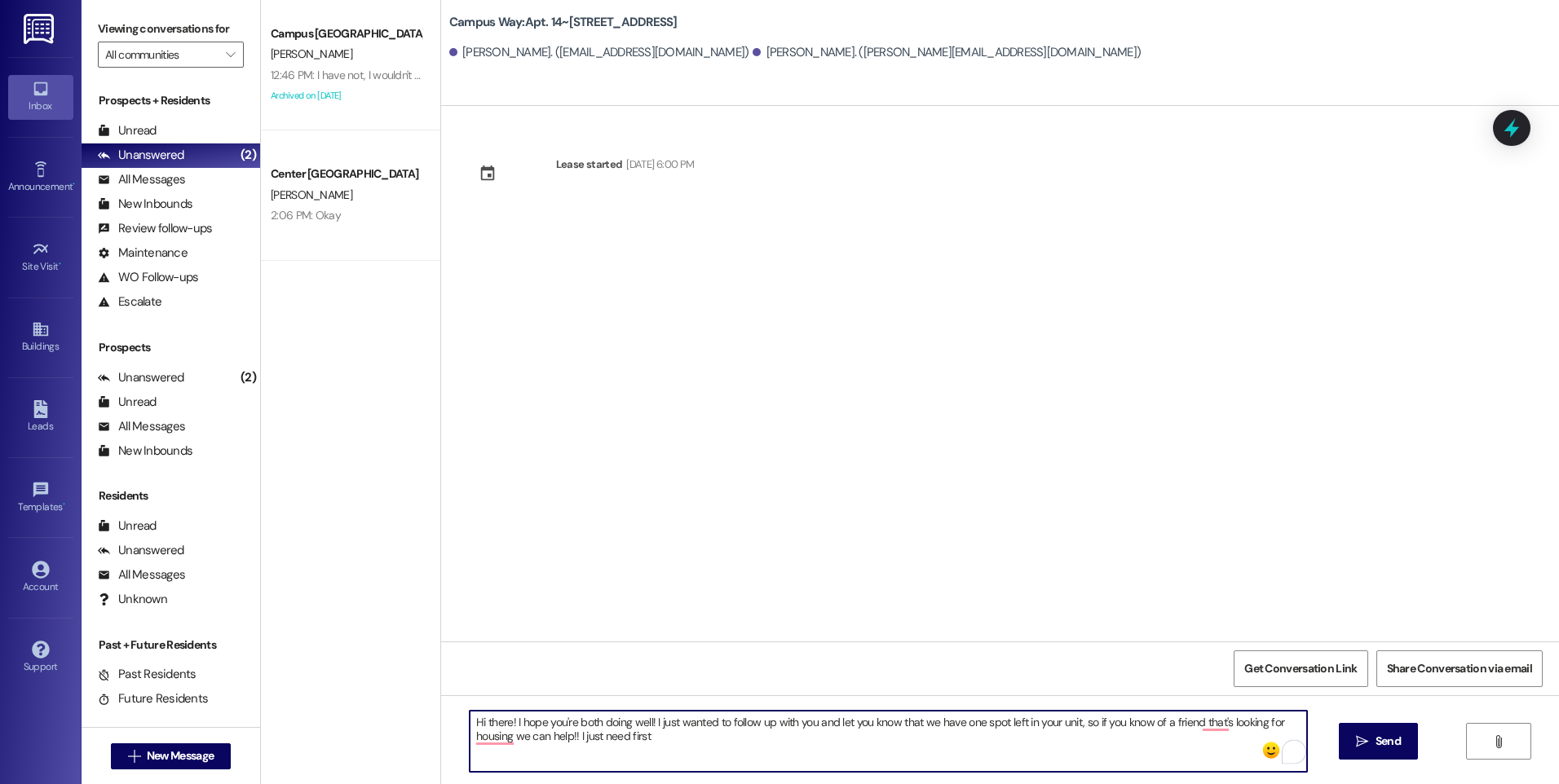
click at [503, 722] on textarea "Hi there! I hope you're both doing well! I just wanted to follow up with you an…" at bounding box center [887, 740] width 836 height 61
click at [977, 744] on textarea "Hi there! This is Angel with Campus and Pointe properties, I hope you're both d…" at bounding box center [887, 740] width 836 height 61
click at [1218, 723] on textarea "Hi there! This is Angel with Campus and Pointe properties, I hope you're both d…" at bounding box center [887, 740] width 836 height 61
click at [879, 746] on textarea "Hi there! This is Angel with Campus and Pointe properties, I hope you're both d…" at bounding box center [887, 740] width 836 height 61
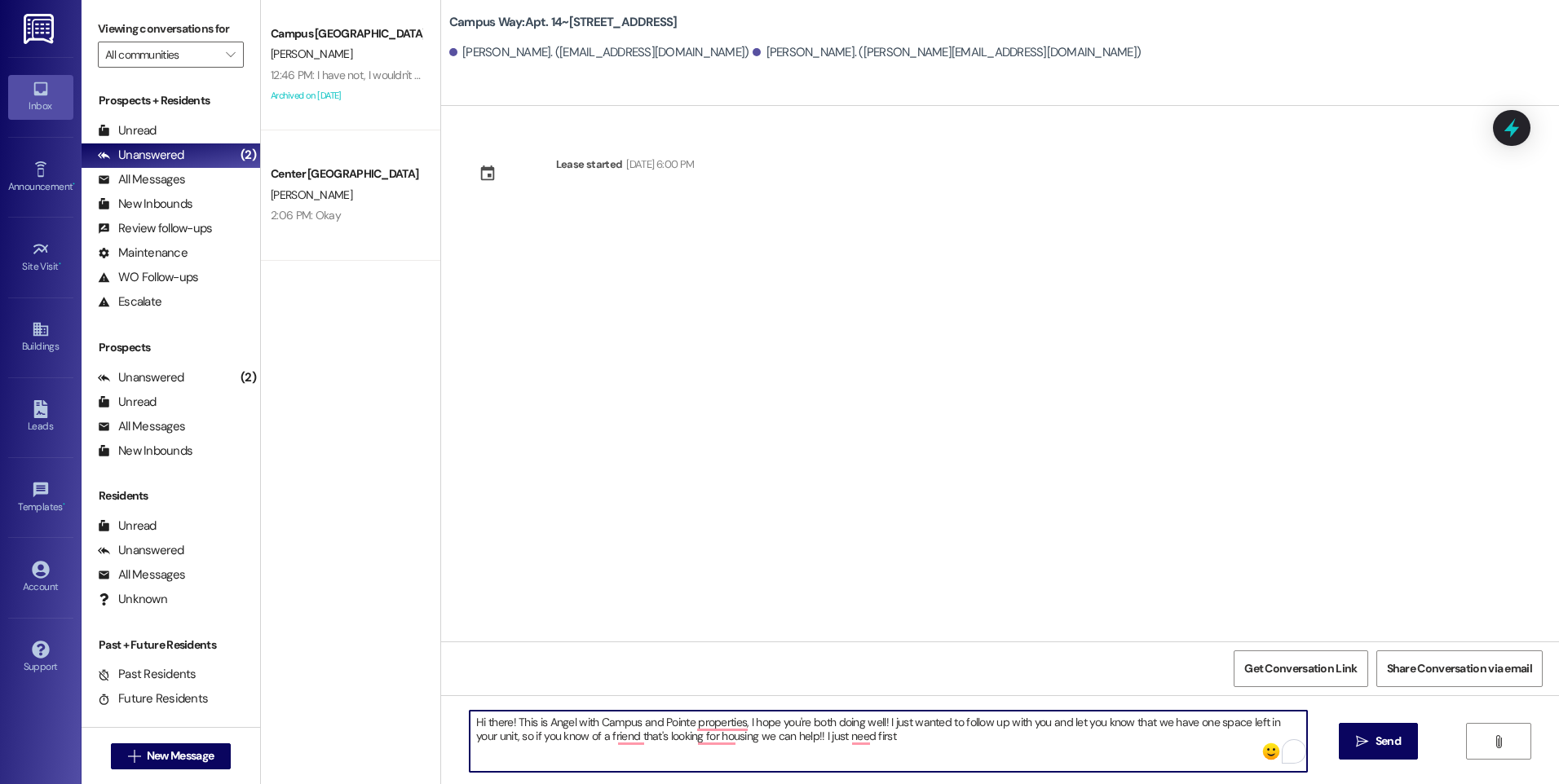
drag, startPoint x: 788, startPoint y: 736, endPoint x: 869, endPoint y: 735, distance: 81.0
click at [869, 735] on textarea "Hi there! This is Angel with Campus and Pointe properties, I hope you're both d…" at bounding box center [887, 740] width 836 height 61
click at [869, 740] on textarea "Hi there! This is Angel with Campus and Pointe properties, I hope you're both d…" at bounding box center [887, 740] width 836 height 61
click at [873, 740] on textarea "Hi there! This is Angel with Campus and Pointe properties, I hope you're both d…" at bounding box center [887, 740] width 836 height 61
click at [851, 745] on textarea "Hi there! This is Angel with Campus and Pointe properties, I hope you're both d…" at bounding box center [887, 740] width 836 height 61
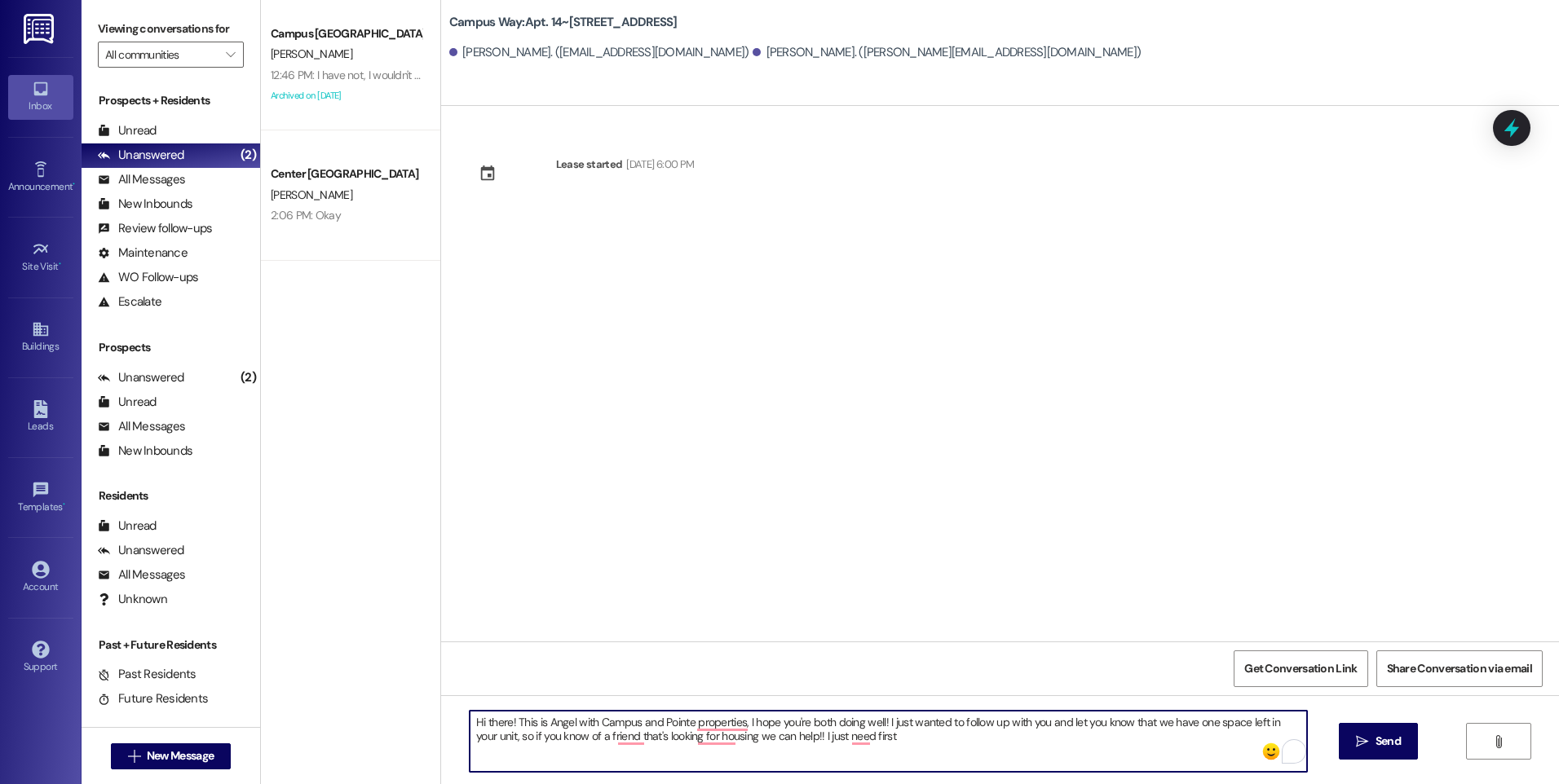
click at [851, 745] on textarea "Hi there! This is Angel with Campus and Pointe properties, I hope you're both d…" at bounding box center [887, 740] width 836 height 61
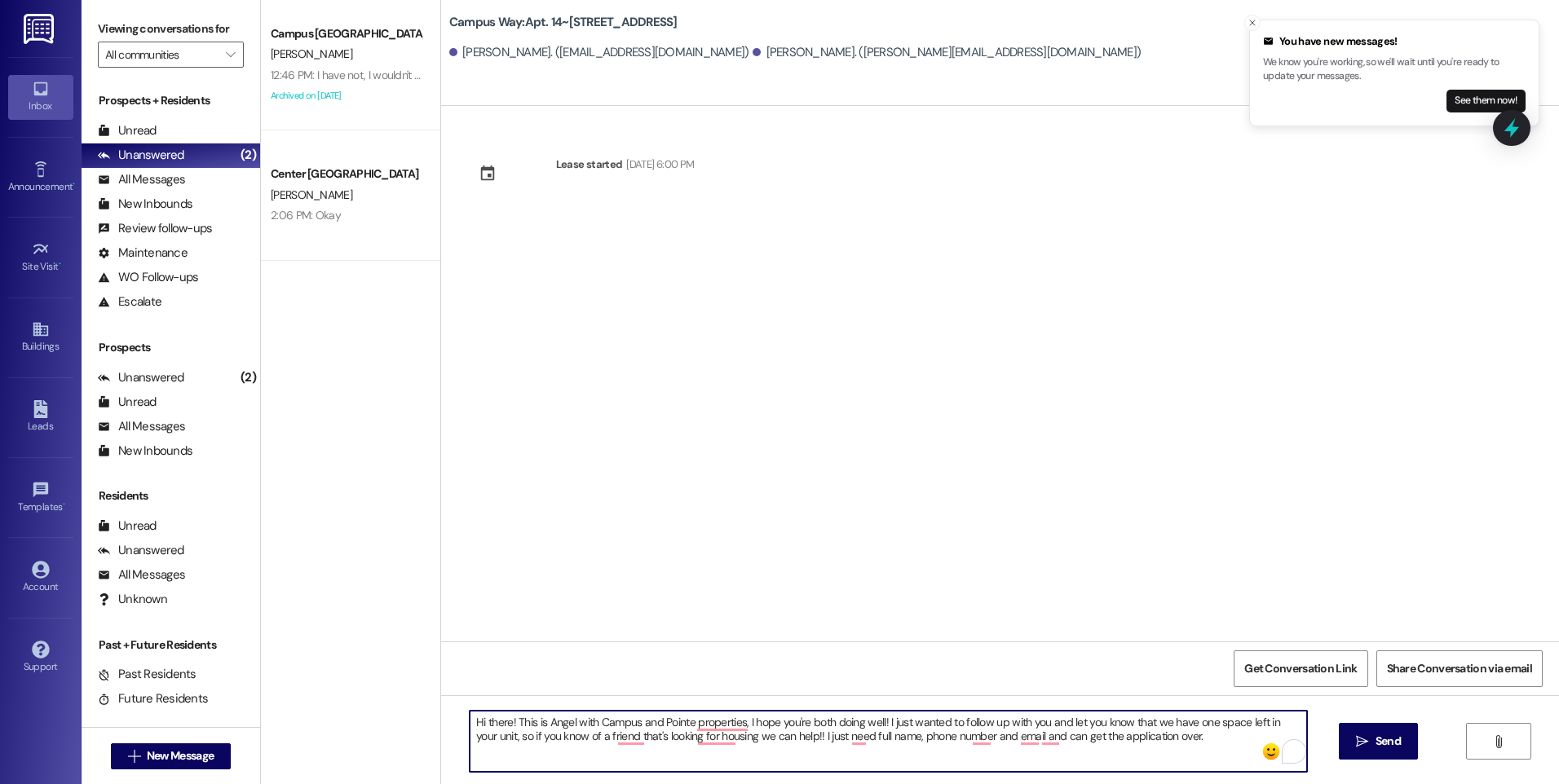
click at [1139, 734] on textarea "Hi there! This is Angel with Campus and Pointe properties, I hope you're both d…" at bounding box center [887, 740] width 836 height 61
drag, startPoint x: 1009, startPoint y: 743, endPoint x: 1029, endPoint y: 743, distance: 20.0
click at [1029, 743] on textarea "Hi there! This is Angel with Campus and Pointe properties, I hope you're both d…" at bounding box center [887, 740] width 836 height 61
click at [1182, 745] on textarea "Hi there! This is Angel with Campus and Pointe properties, I hope you're both d…" at bounding box center [887, 740] width 836 height 61
type textarea "Hi there! This is Angel with Campus and Pointe properties, I hope you're both d…"
